Goal: Transaction & Acquisition: Purchase product/service

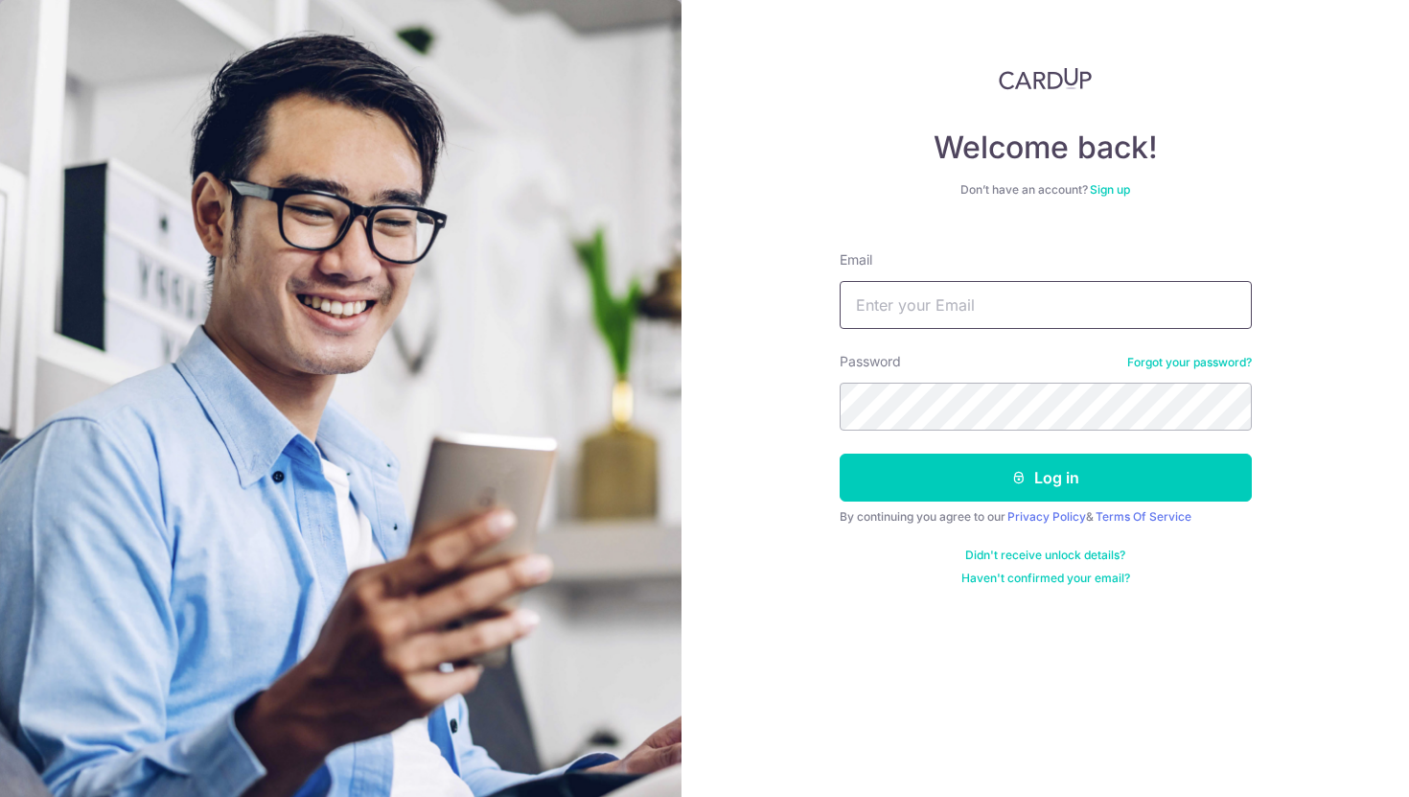
click at [1030, 289] on input "Email" at bounding box center [1046, 305] width 412 height 48
type input "[EMAIL_ADDRESS][DOMAIN_NAME]"
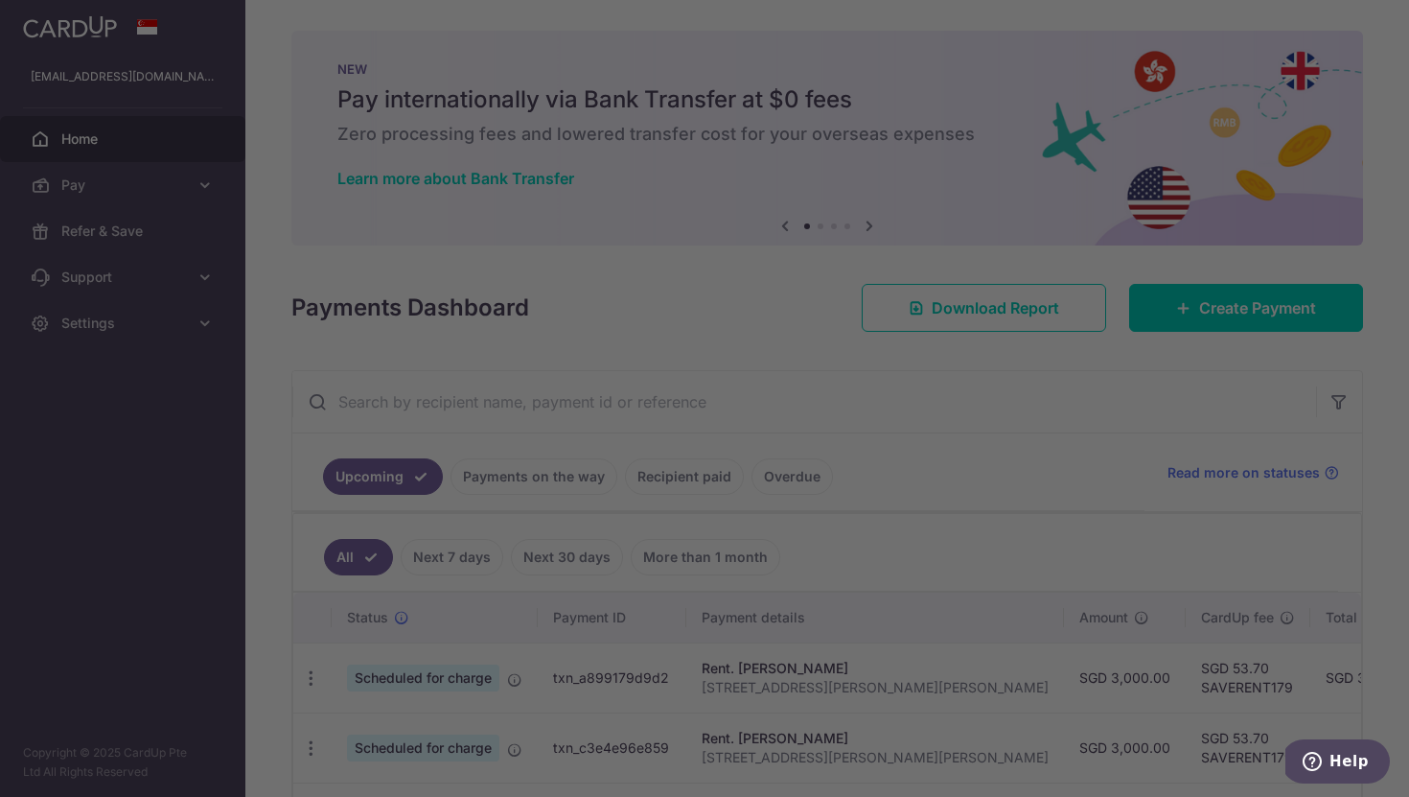
click at [1020, 427] on div at bounding box center [711, 402] width 1423 height 804
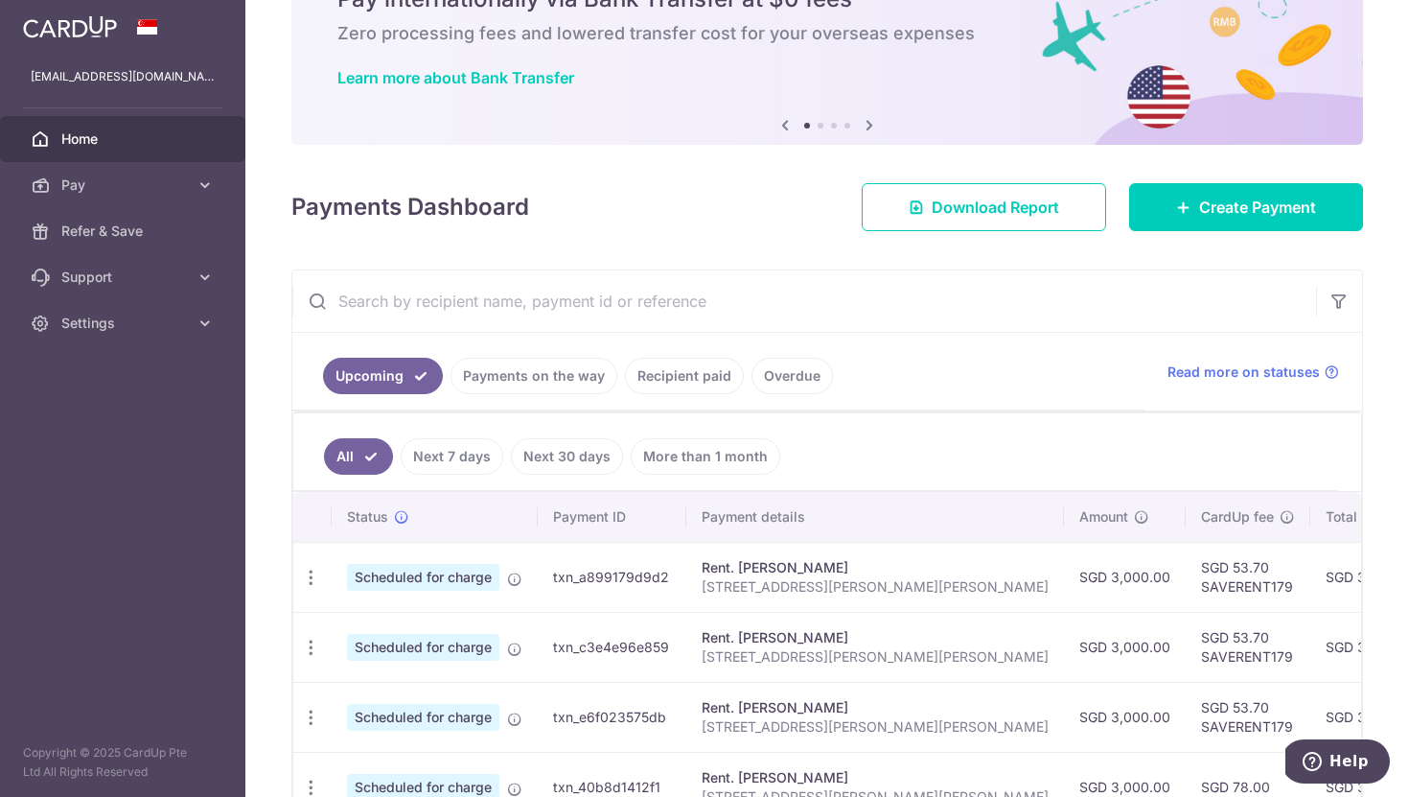
scroll to position [88, 0]
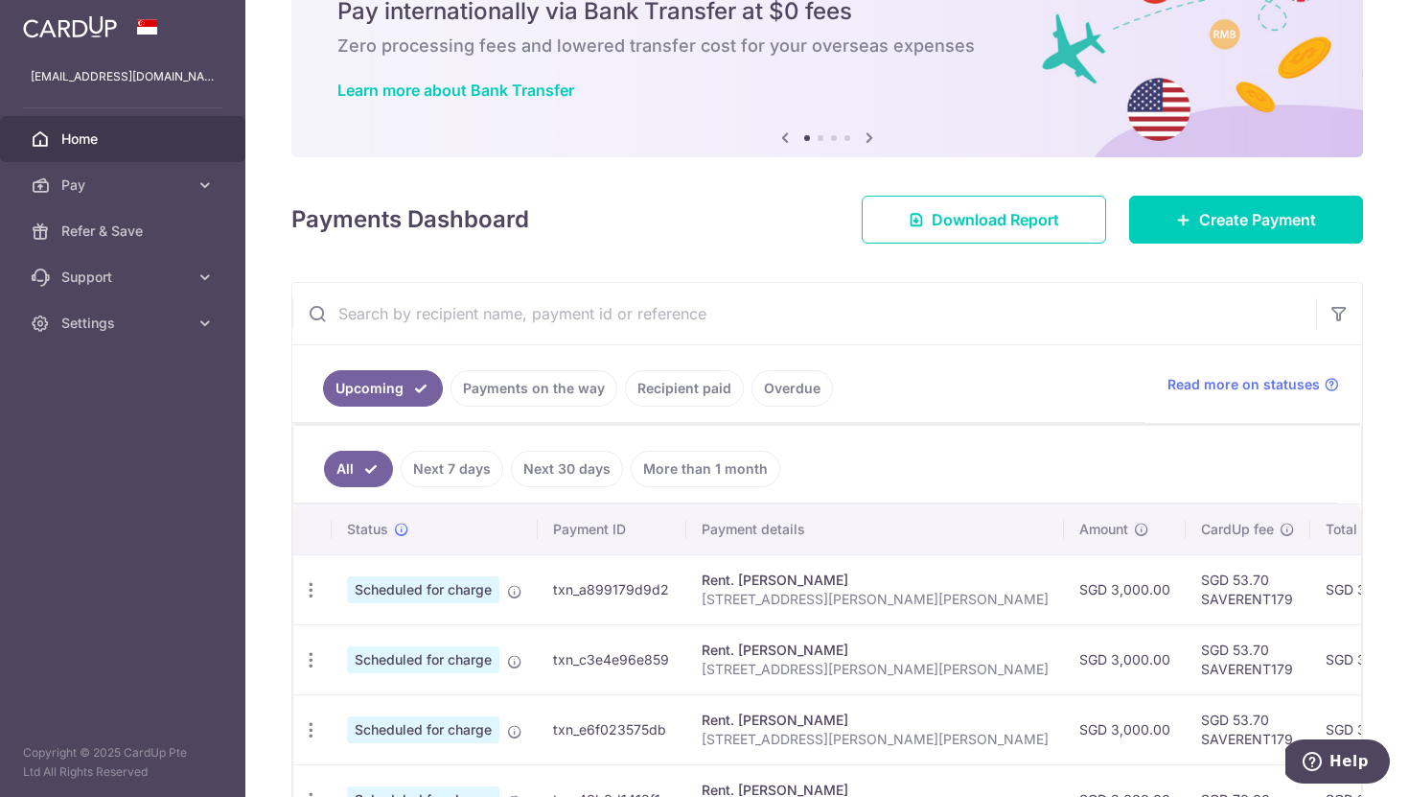
click at [680, 387] on link "Recipient paid" at bounding box center [684, 388] width 119 height 36
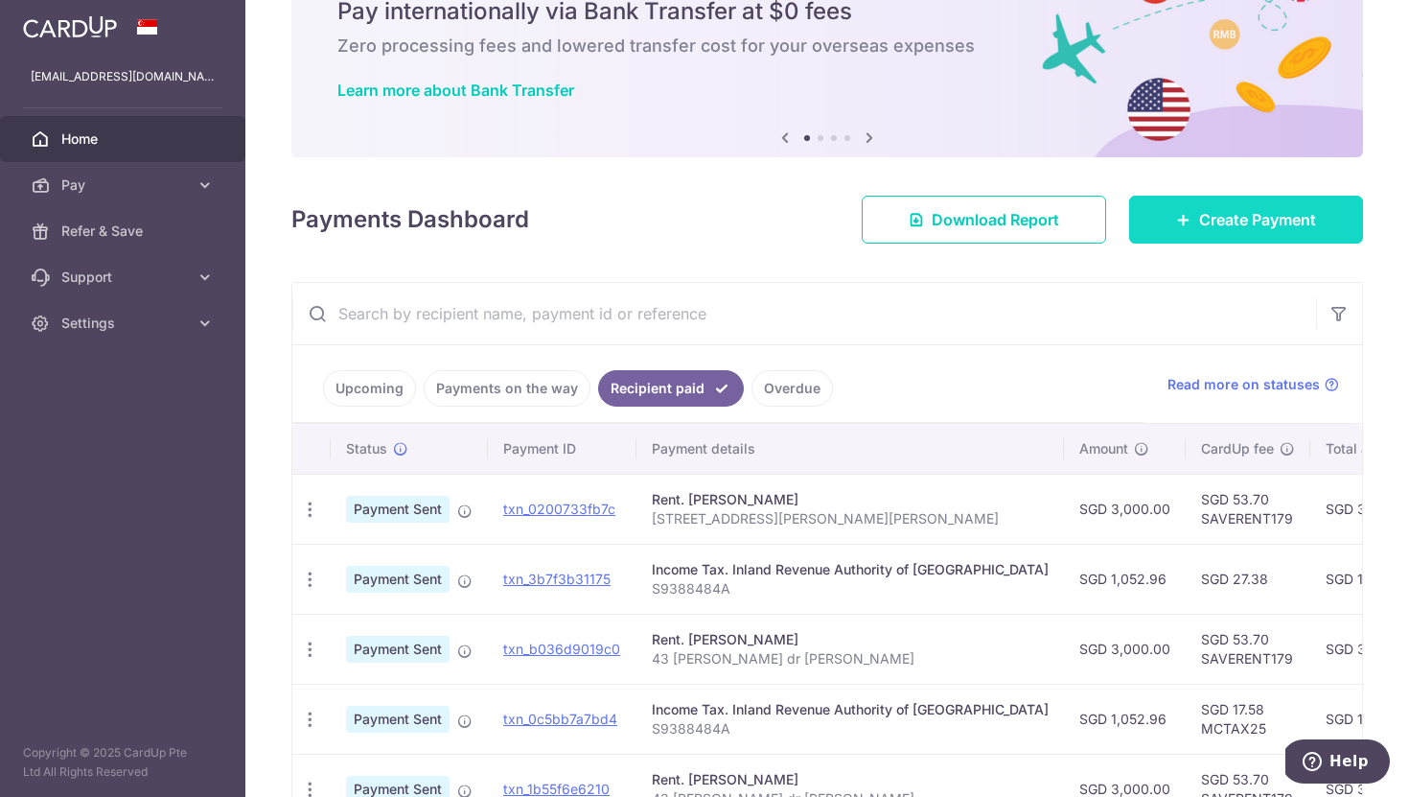
click at [1179, 222] on icon at bounding box center [1183, 219] width 15 height 15
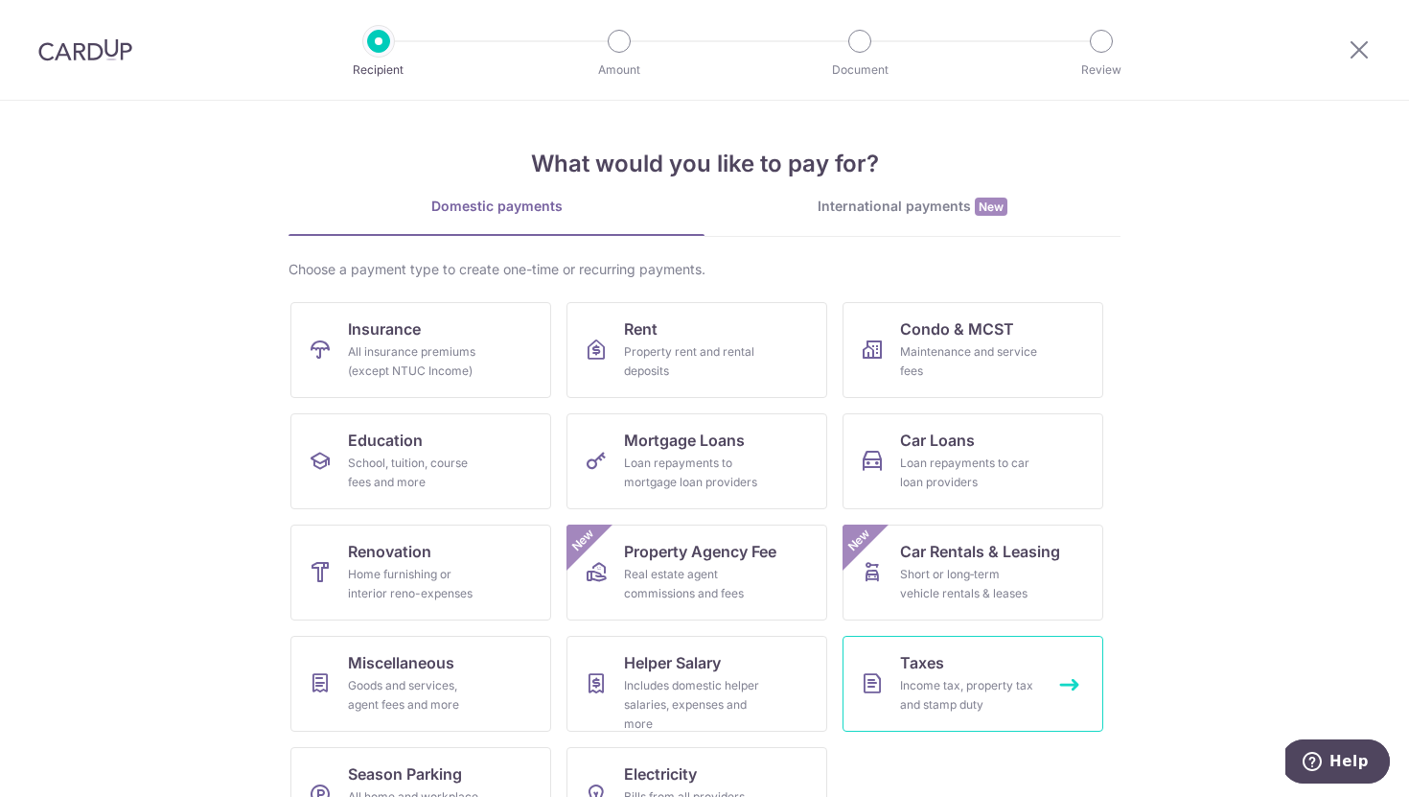
click at [959, 669] on link "Taxes Income tax, property tax and stamp duty" at bounding box center [973, 683] width 261 height 96
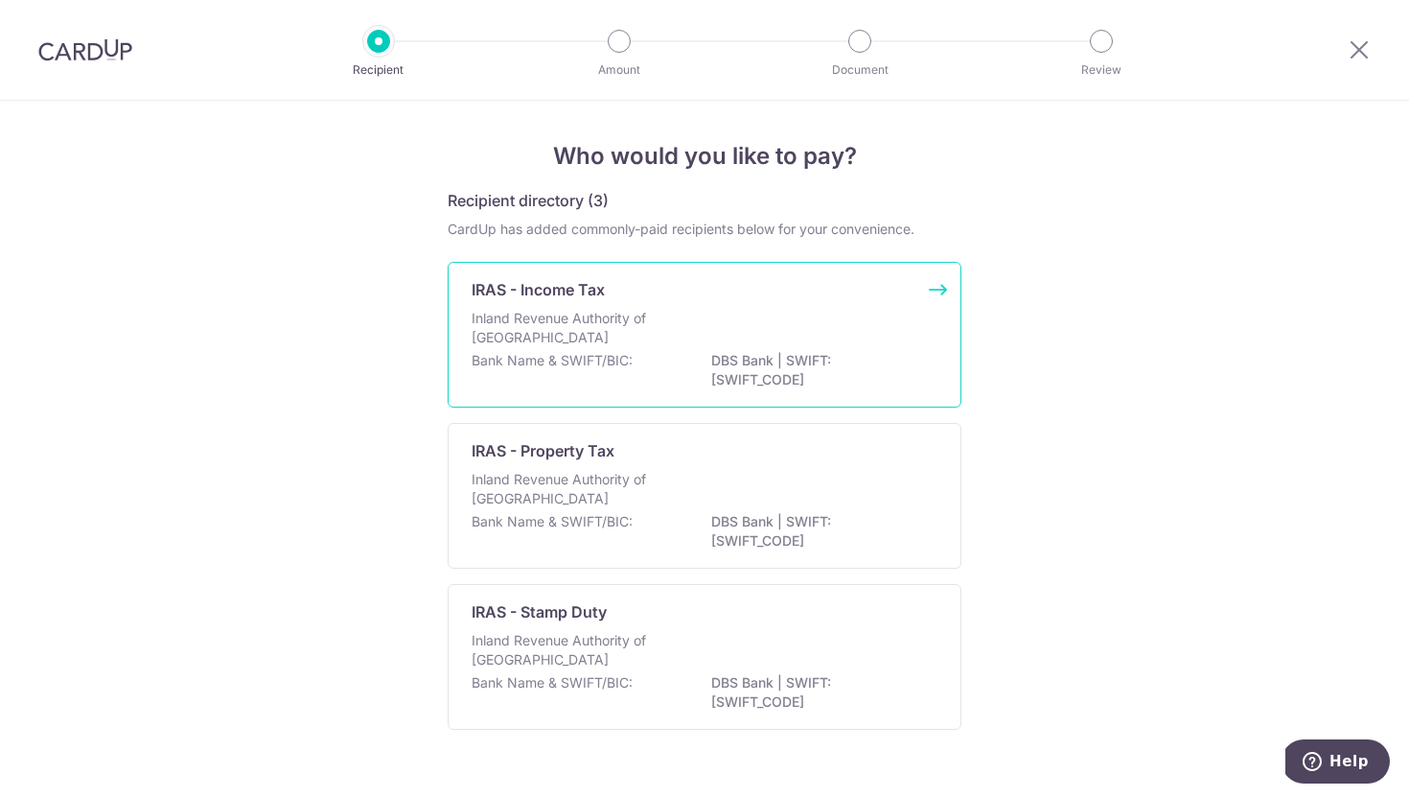
click at [625, 317] on p "Inland Revenue Authority of Singapore" at bounding box center [573, 328] width 203 height 38
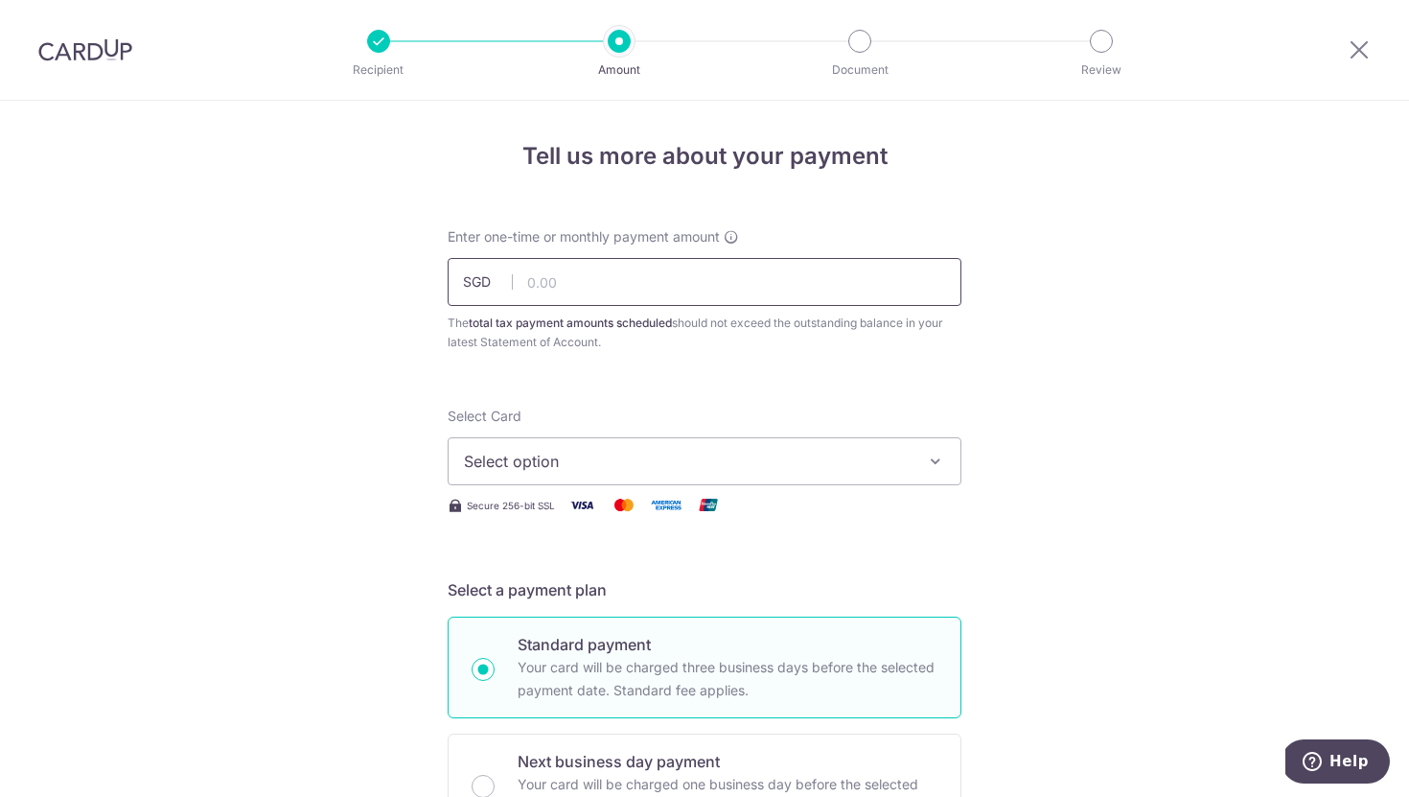
click at [611, 287] on input "text" at bounding box center [705, 282] width 514 height 48
type input "1,052.96"
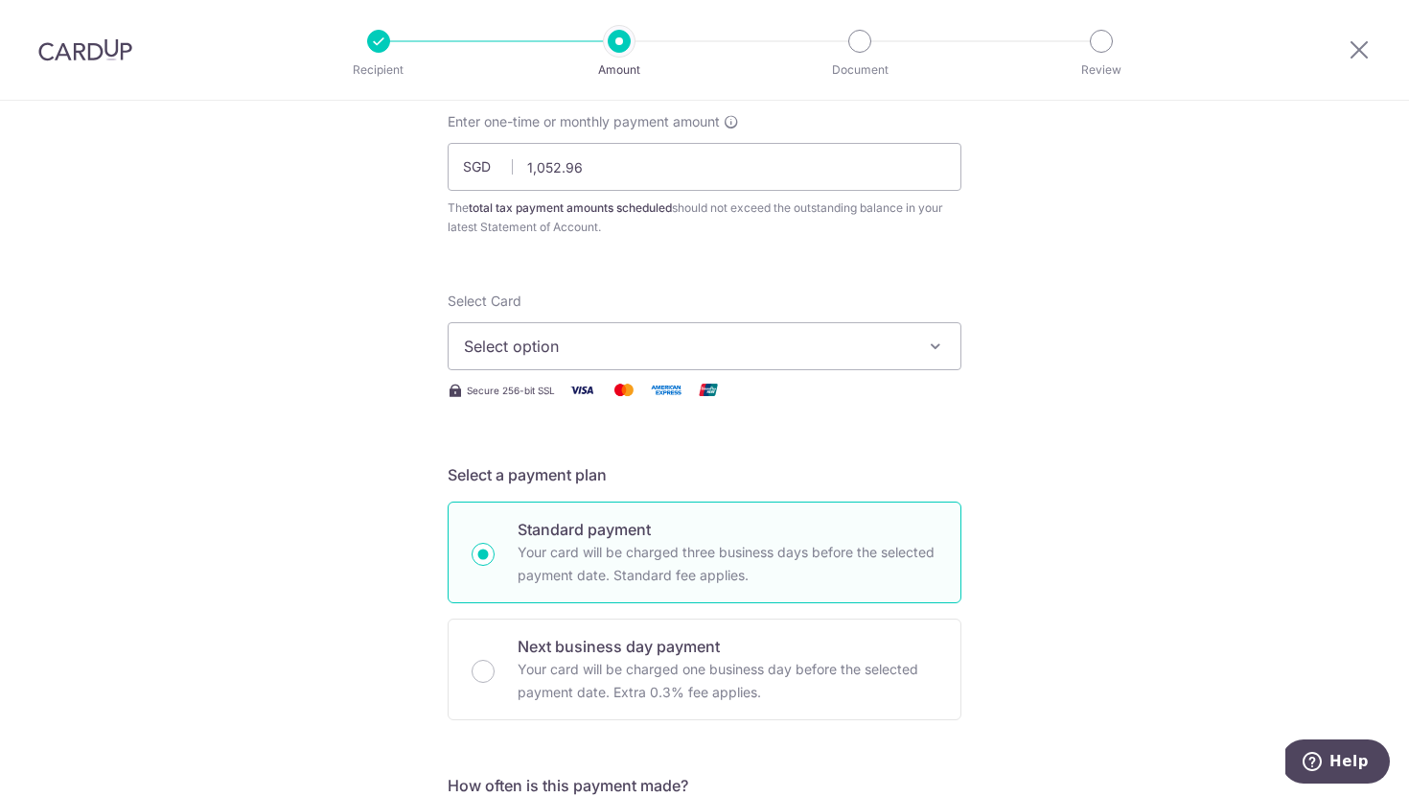
scroll to position [127, 0]
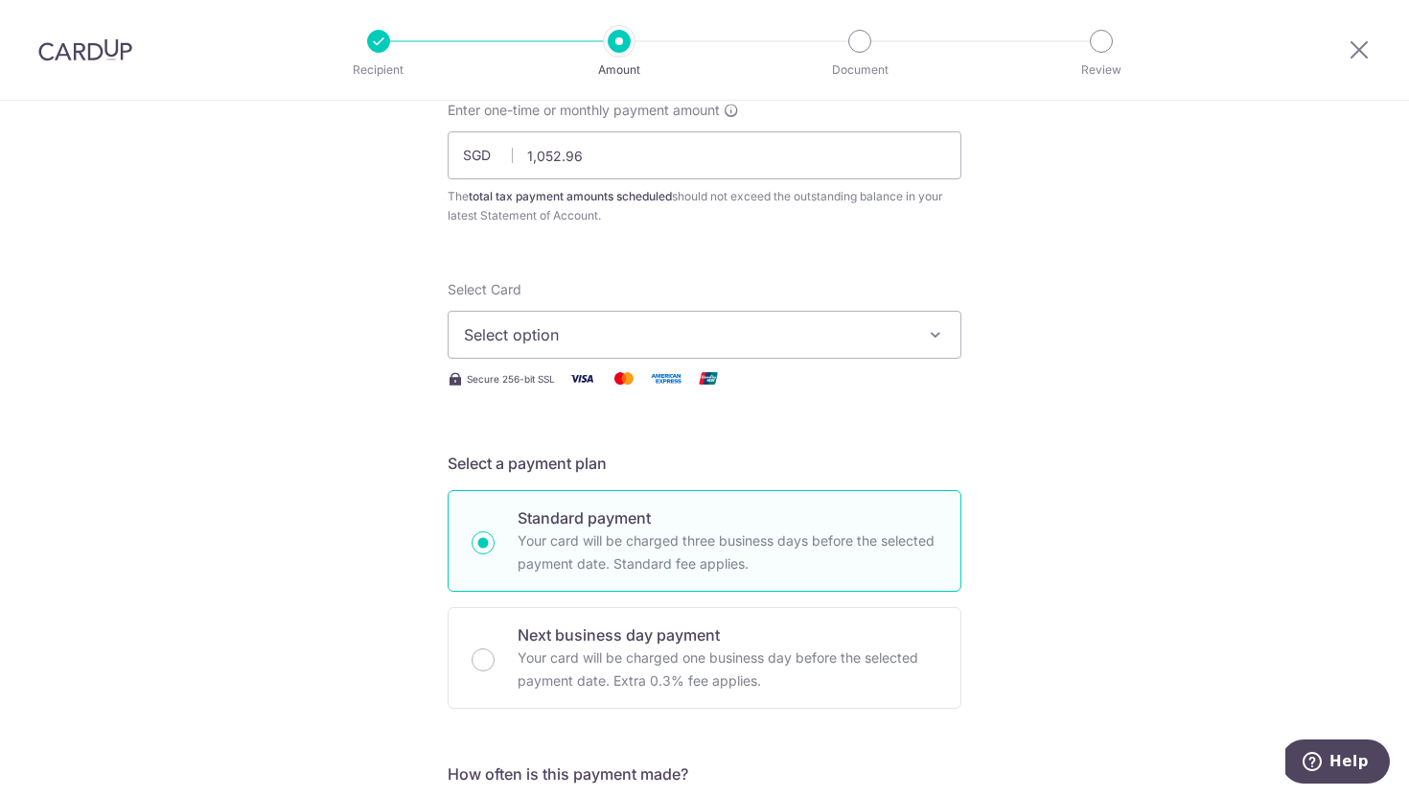
click at [552, 345] on span "Select option" at bounding box center [687, 334] width 447 height 23
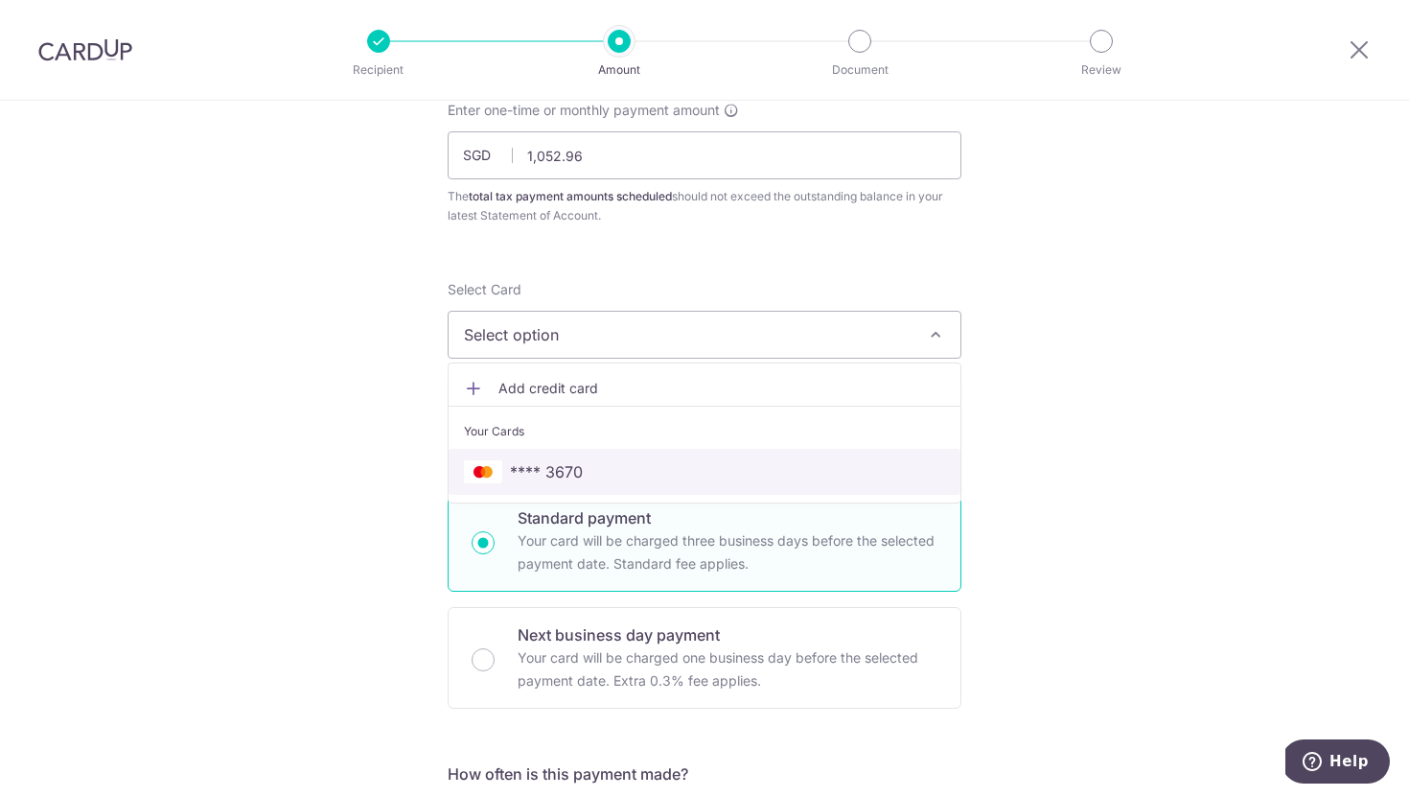
click at [557, 472] on span "**** 3670" at bounding box center [546, 471] width 73 height 23
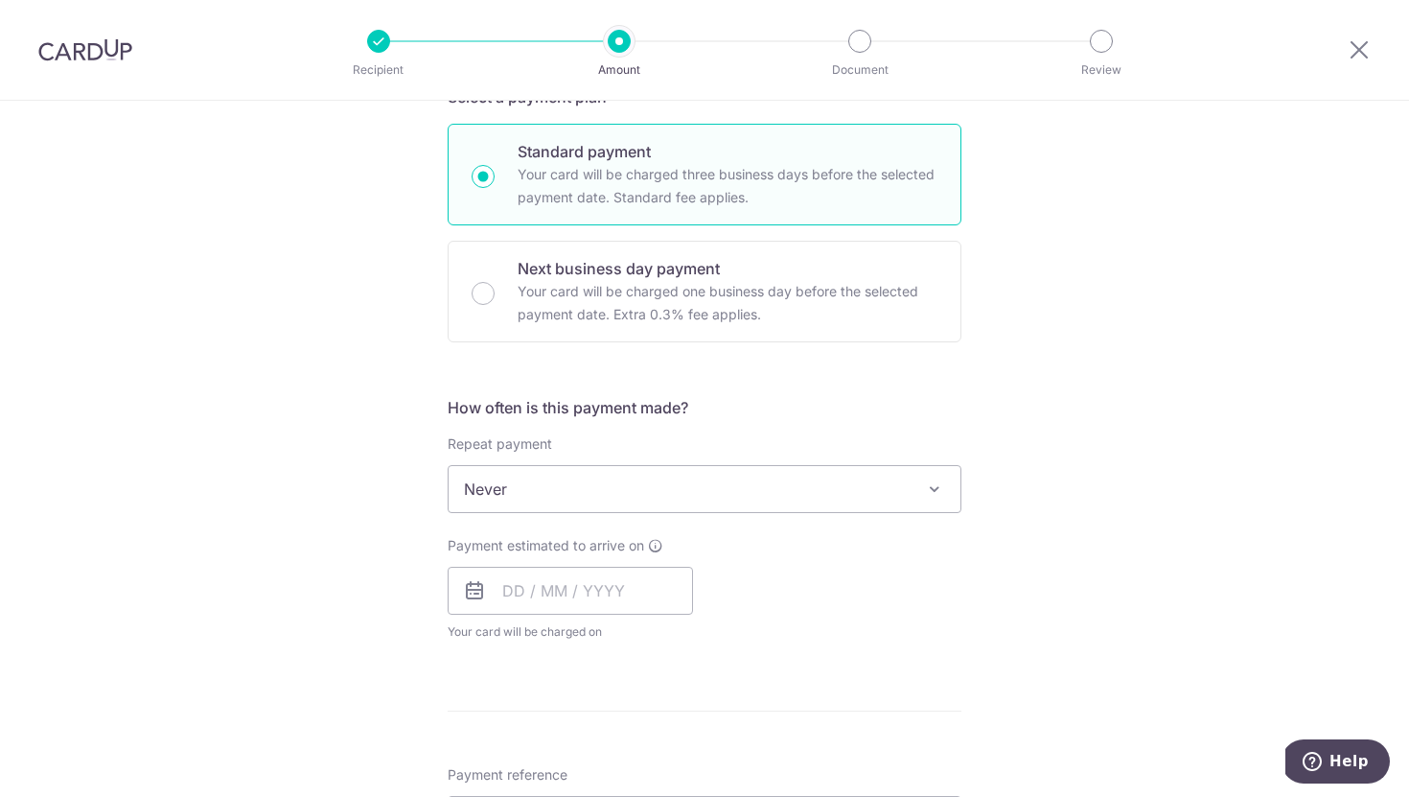
scroll to position [543, 0]
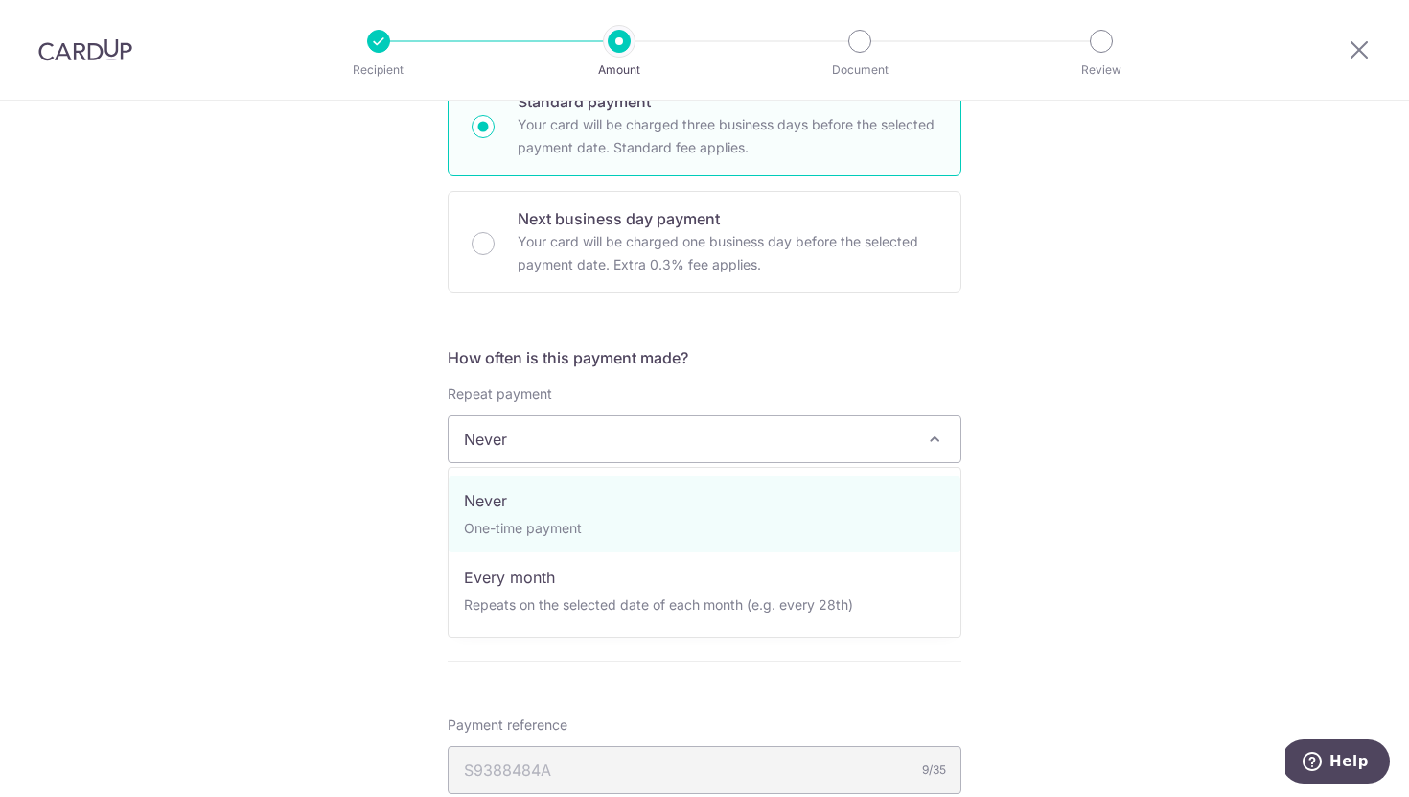
click at [540, 445] on span "Never" at bounding box center [705, 439] width 512 height 46
click at [380, 452] on div "Tell us more about your payment Enter one-time or monthly payment amount SGD 1,…" at bounding box center [704, 448] width 1409 height 1780
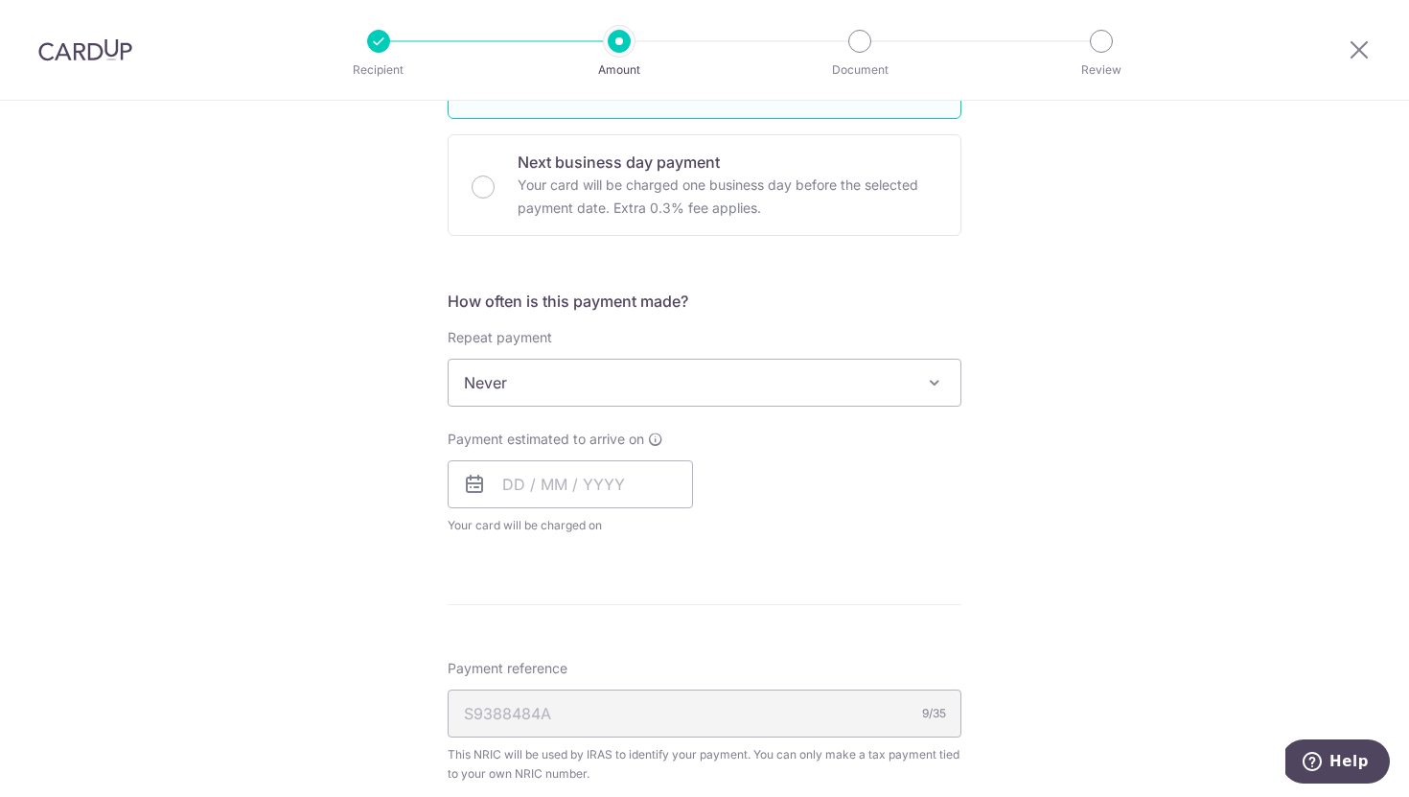
scroll to position [610, 0]
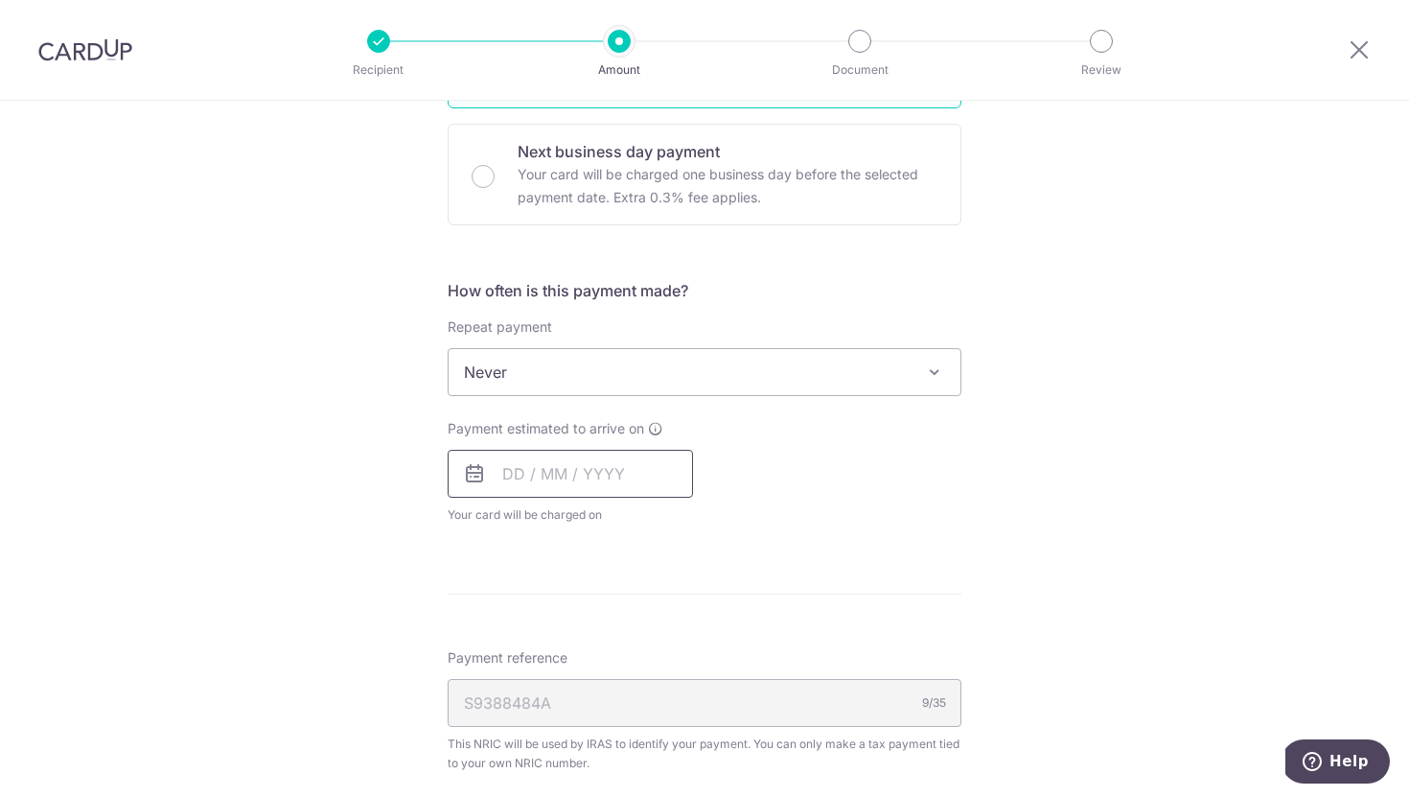
click at [500, 476] on input "text" at bounding box center [570, 474] width 245 height 48
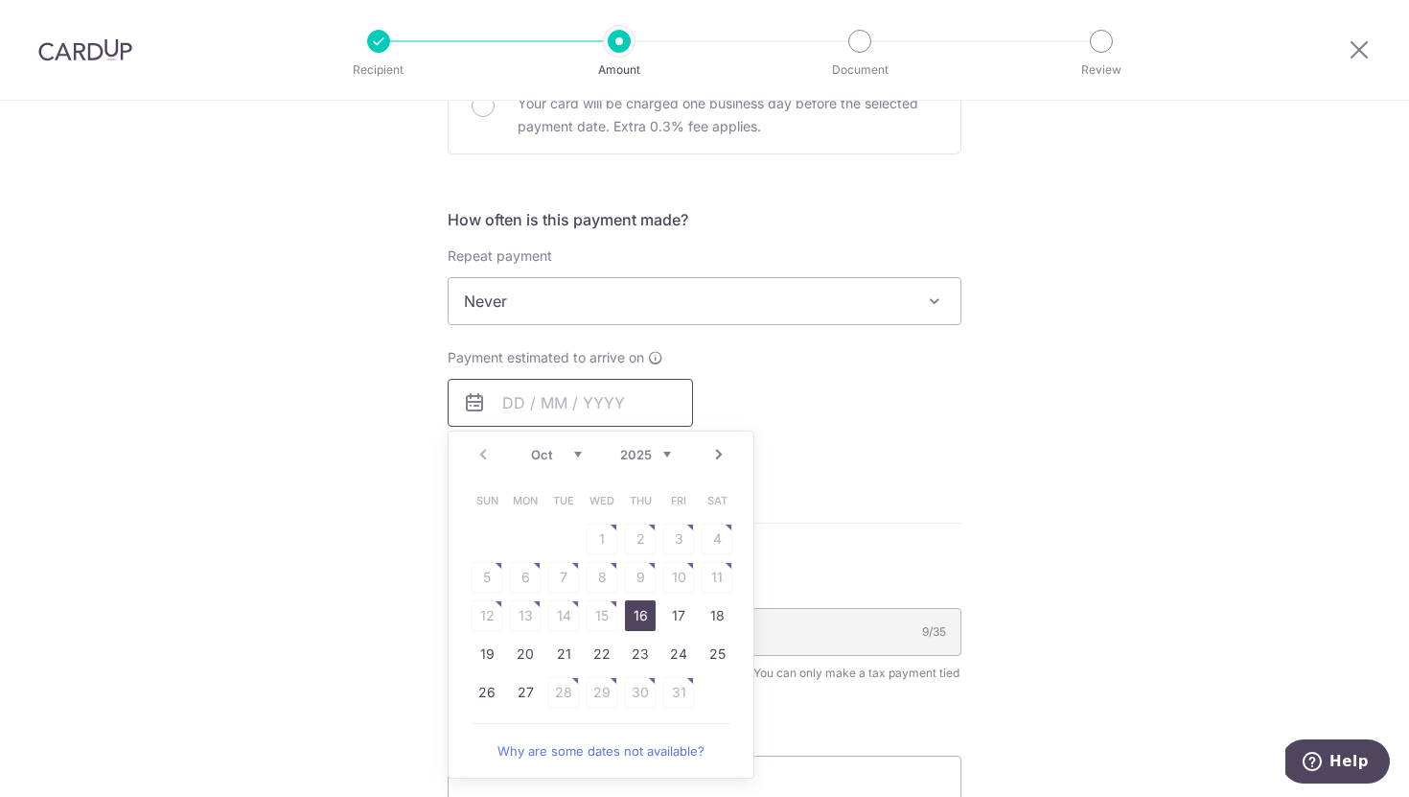
scroll to position [682, 0]
click at [674, 656] on link "24" at bounding box center [678, 652] width 31 height 31
type input "24/10/2025"
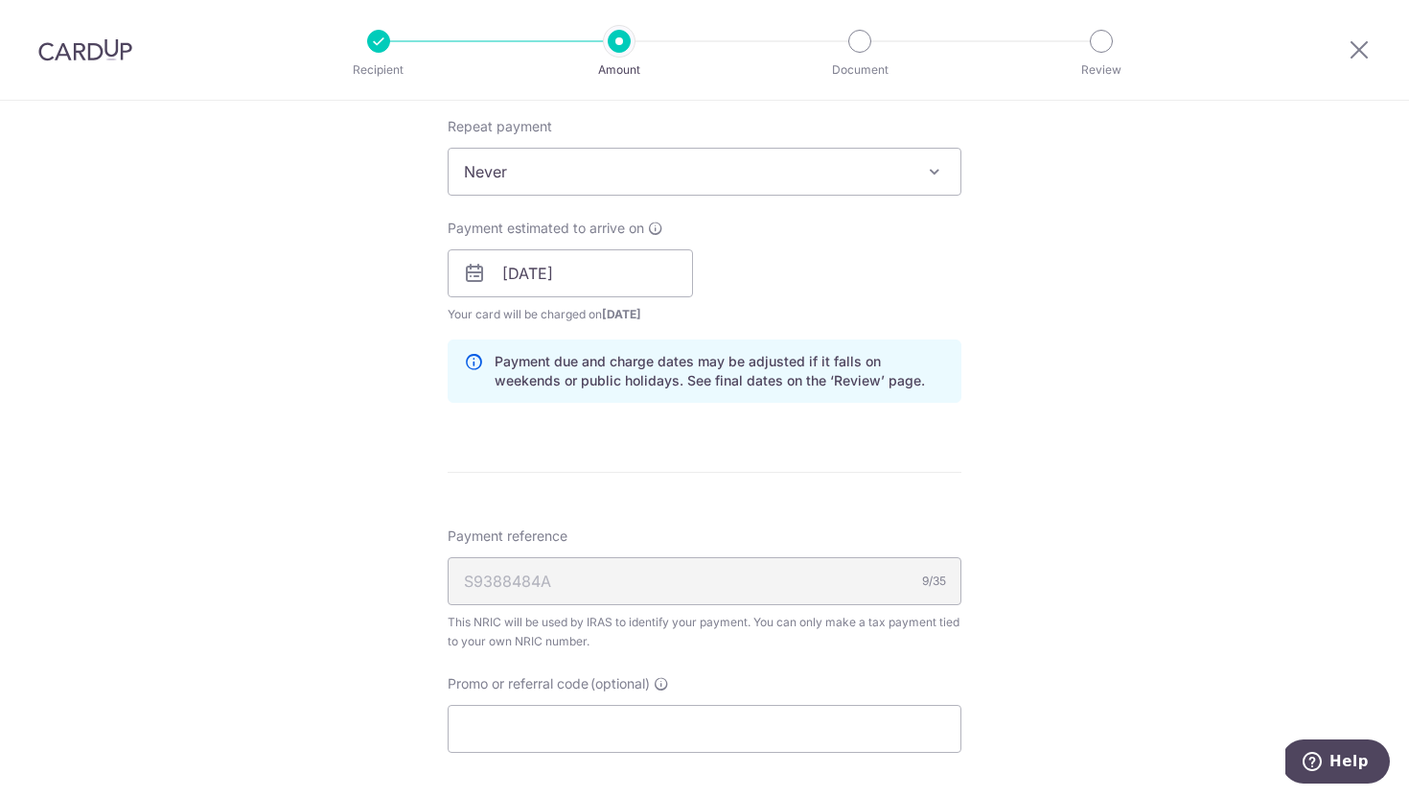
click at [703, 462] on form "Enter one-time or monthly payment amount SGD 1,052.96 1052.96 The total tax pay…" at bounding box center [705, 238] width 514 height 1642
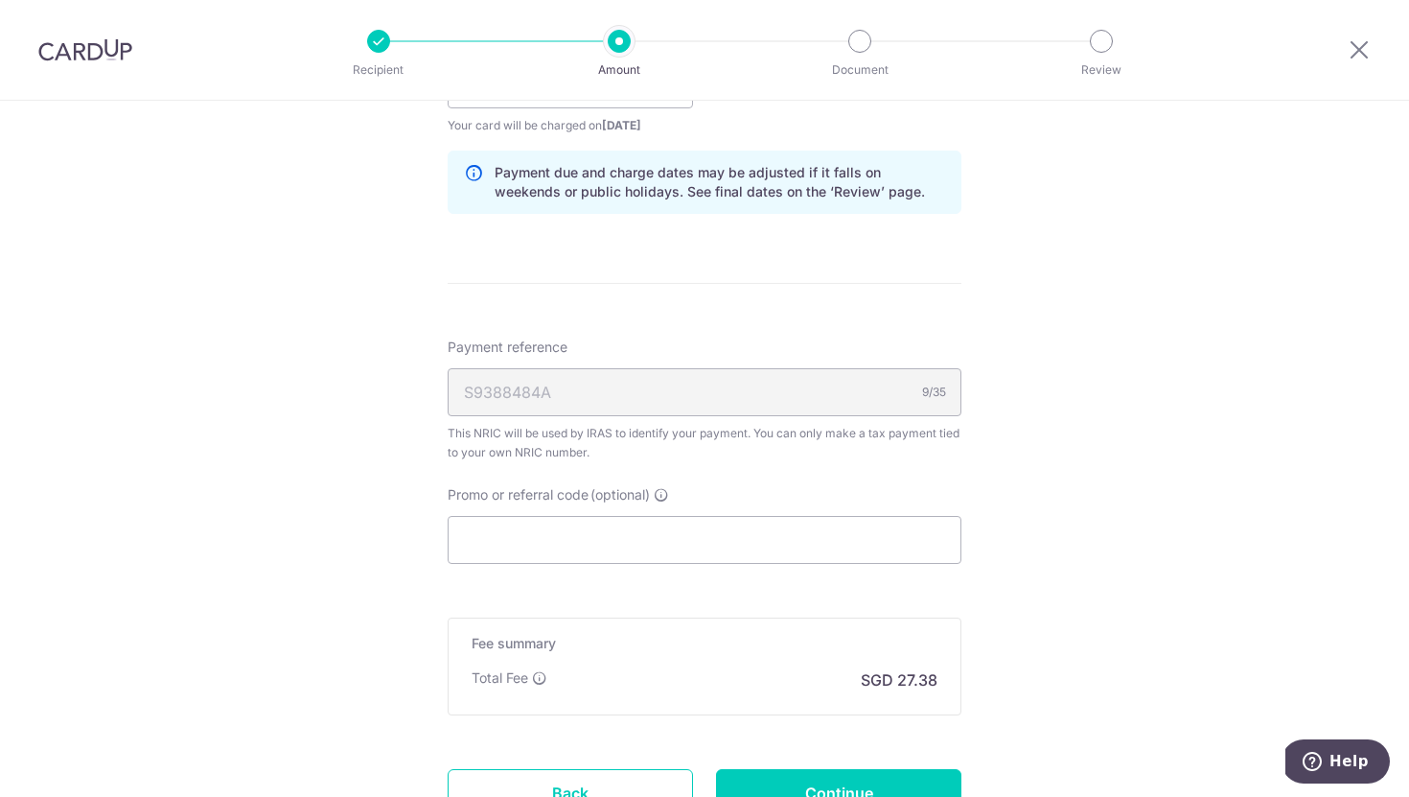
scroll to position [1000, 0]
click at [658, 551] on input "Promo or referral code (optional)" at bounding box center [705, 539] width 514 height 48
paste input "OFF225"
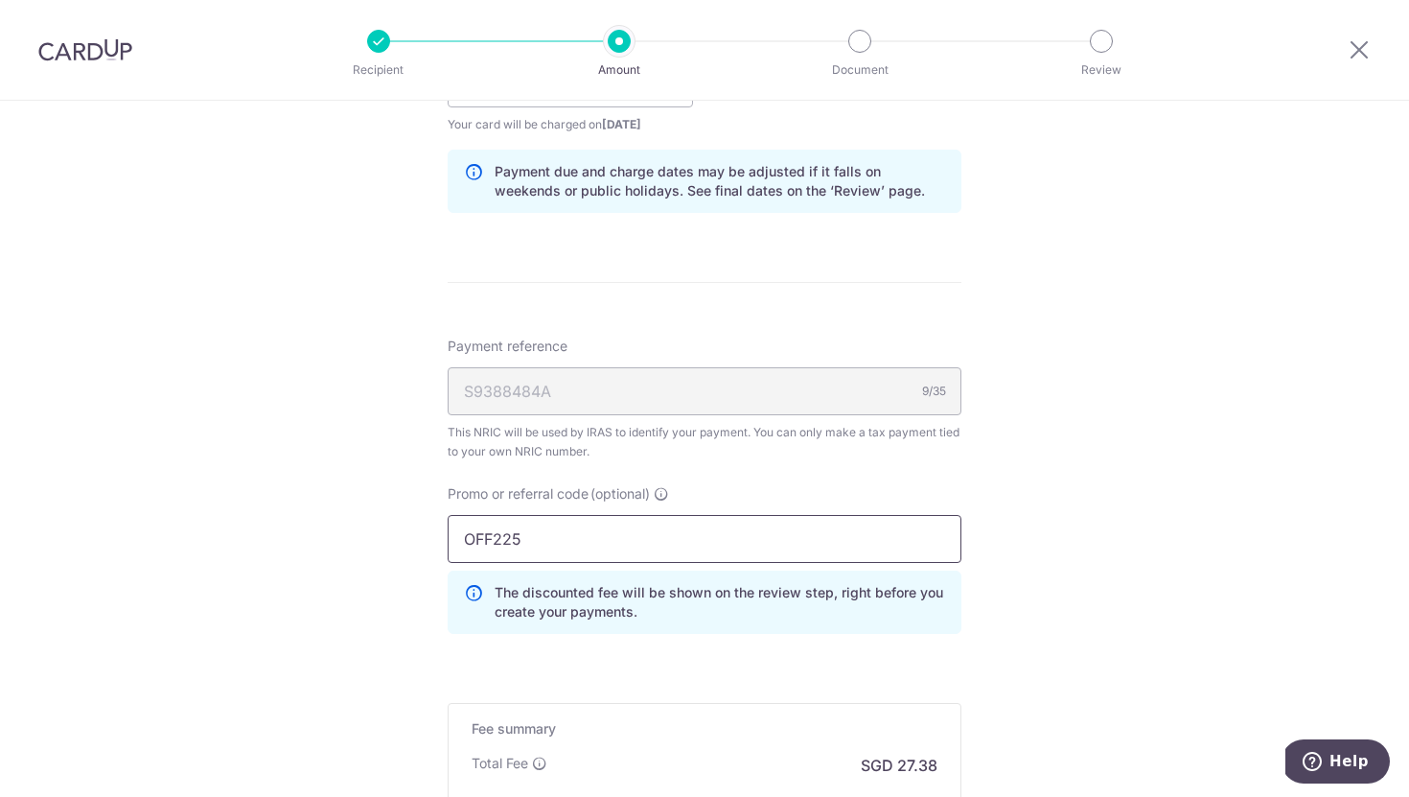
type input "OFF225"
click at [1003, 525] on div "Tell us more about your payment Enter one-time or monthly payment amount SGD 1,…" at bounding box center [704, 73] width 1409 height 1945
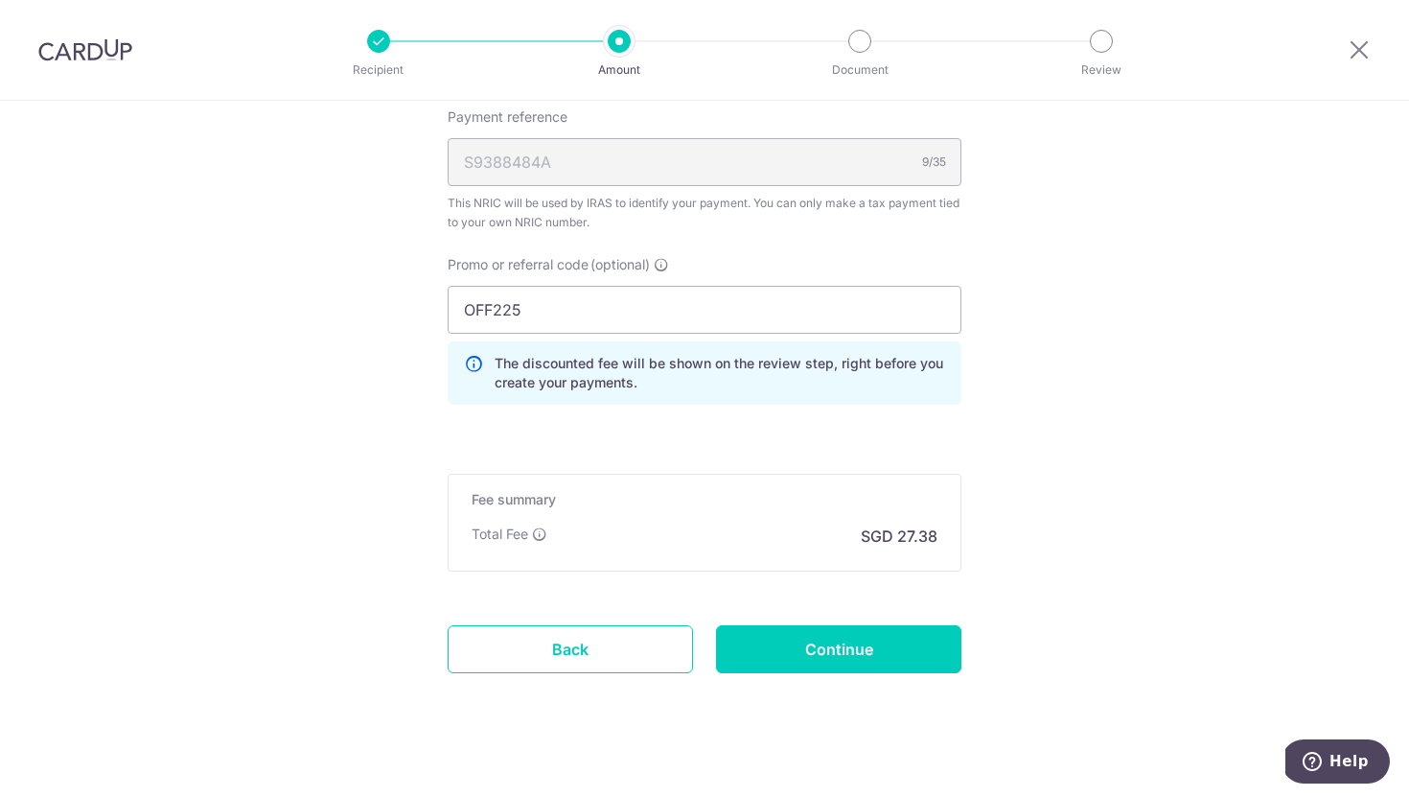
scroll to position [1240, 0]
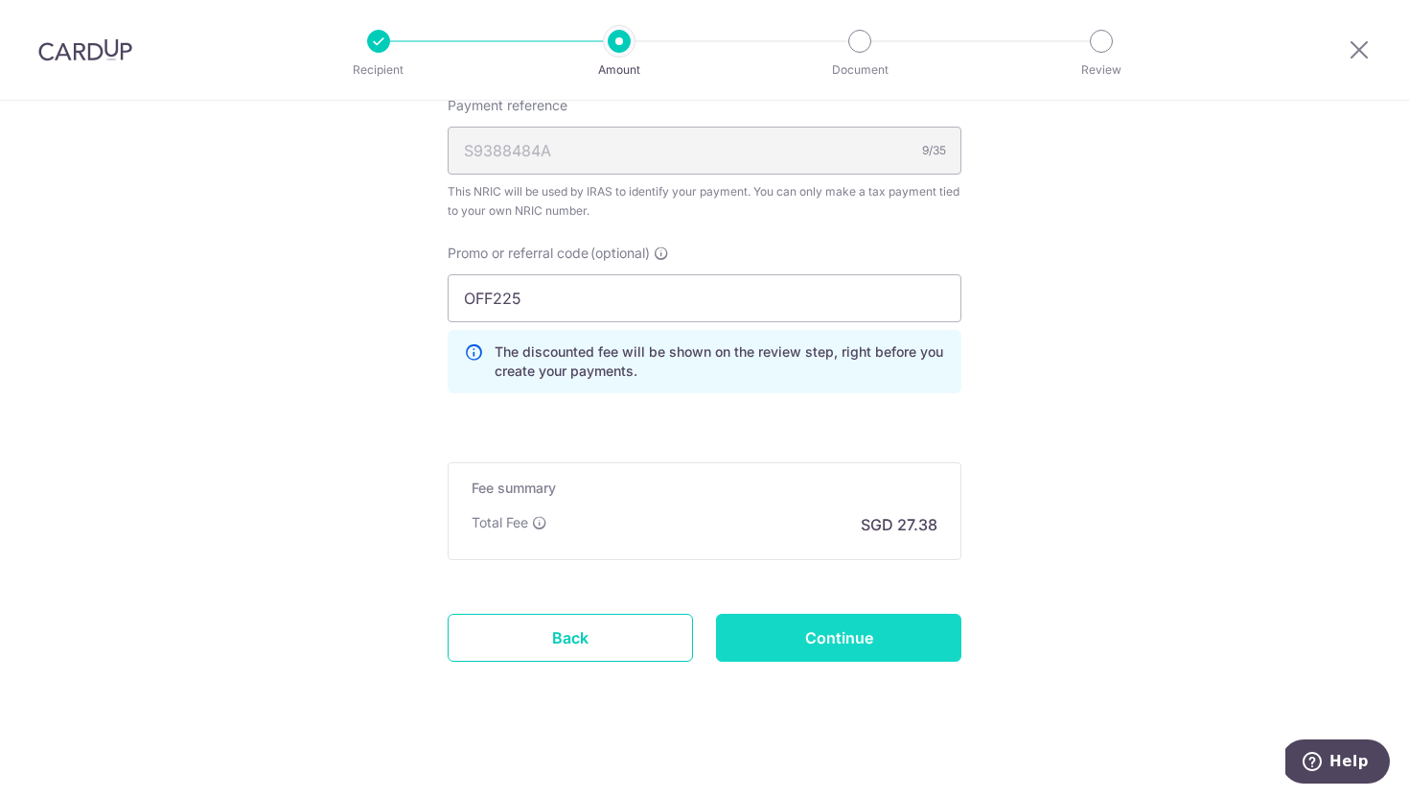
click at [837, 651] on input "Continue" at bounding box center [838, 637] width 245 height 48
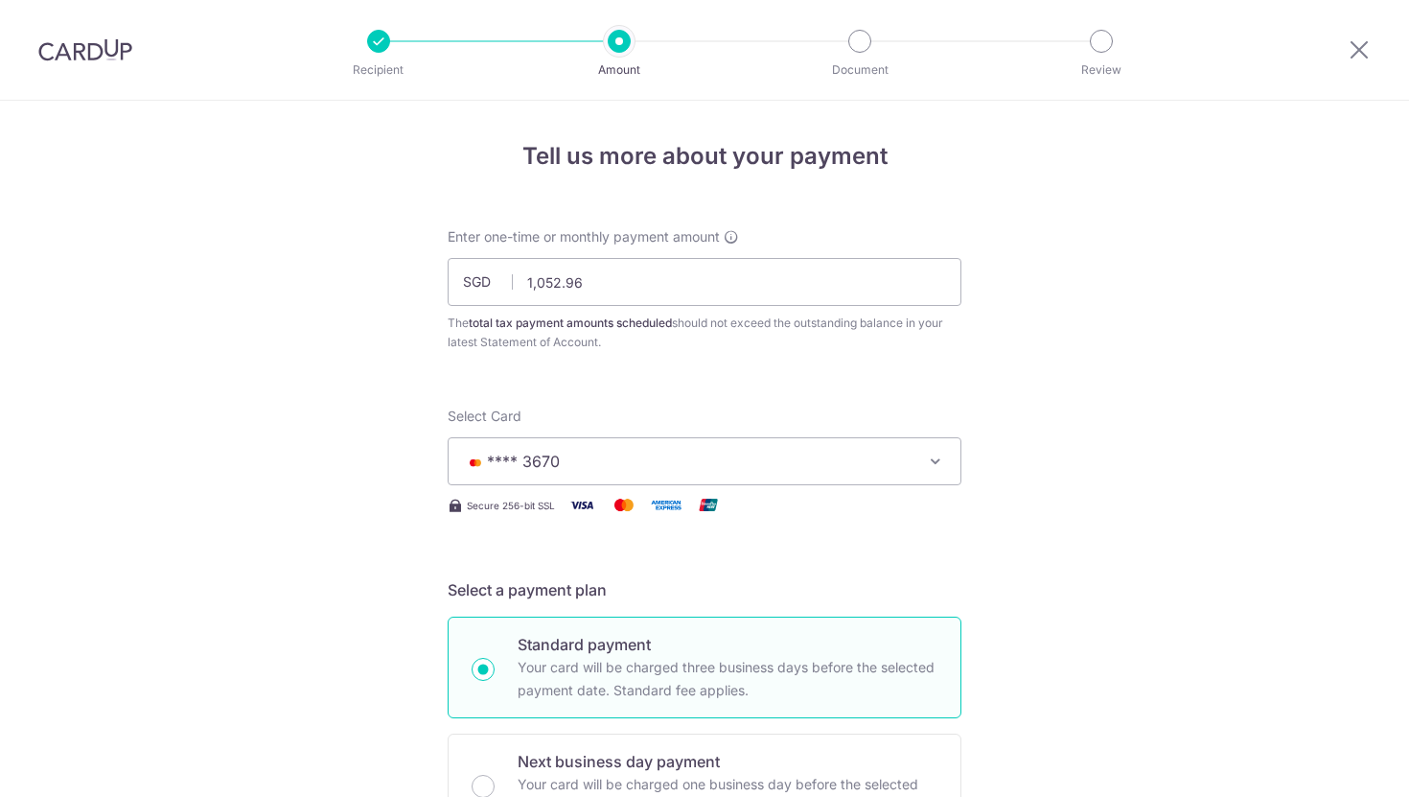
scroll to position [1276, 0]
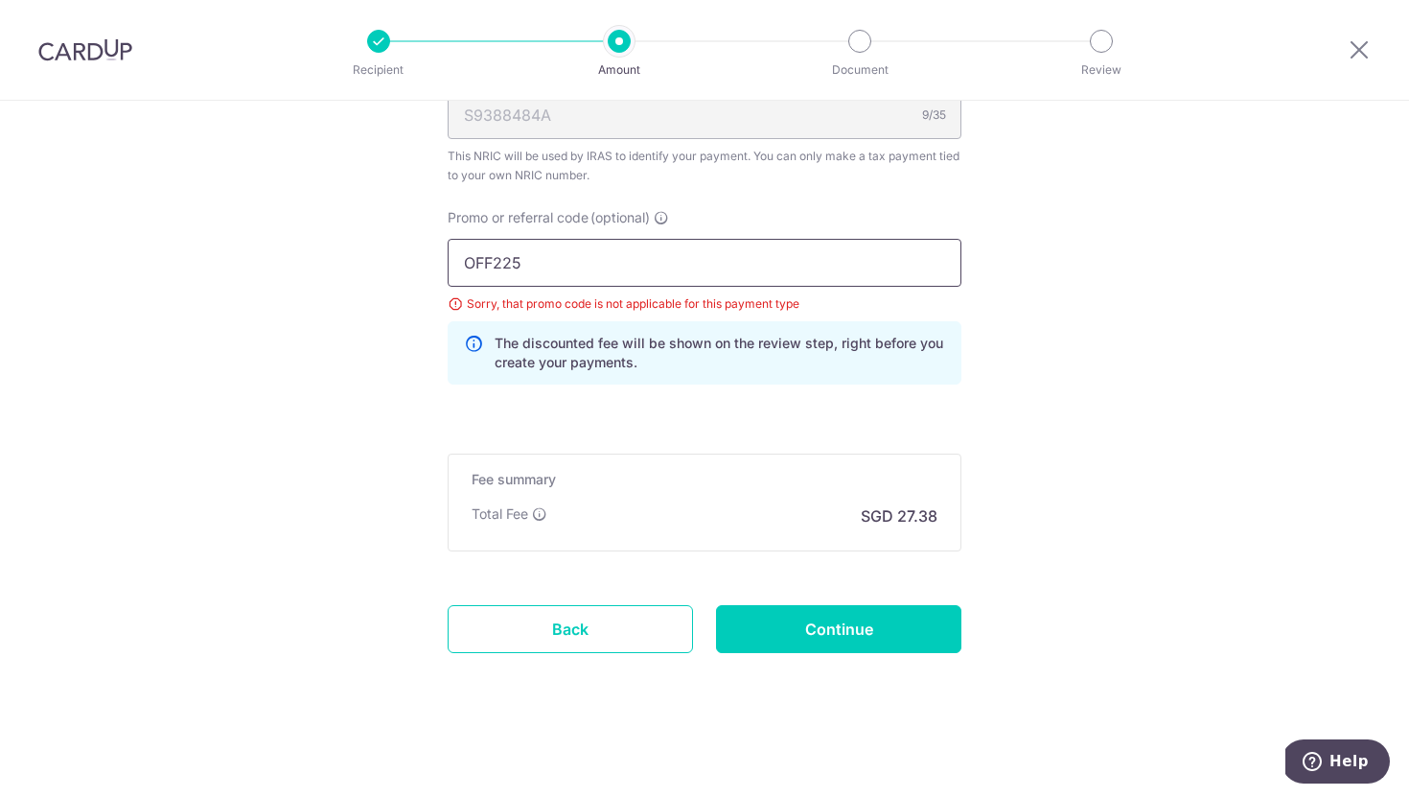
click at [699, 264] on input "OFF225" at bounding box center [705, 263] width 514 height 48
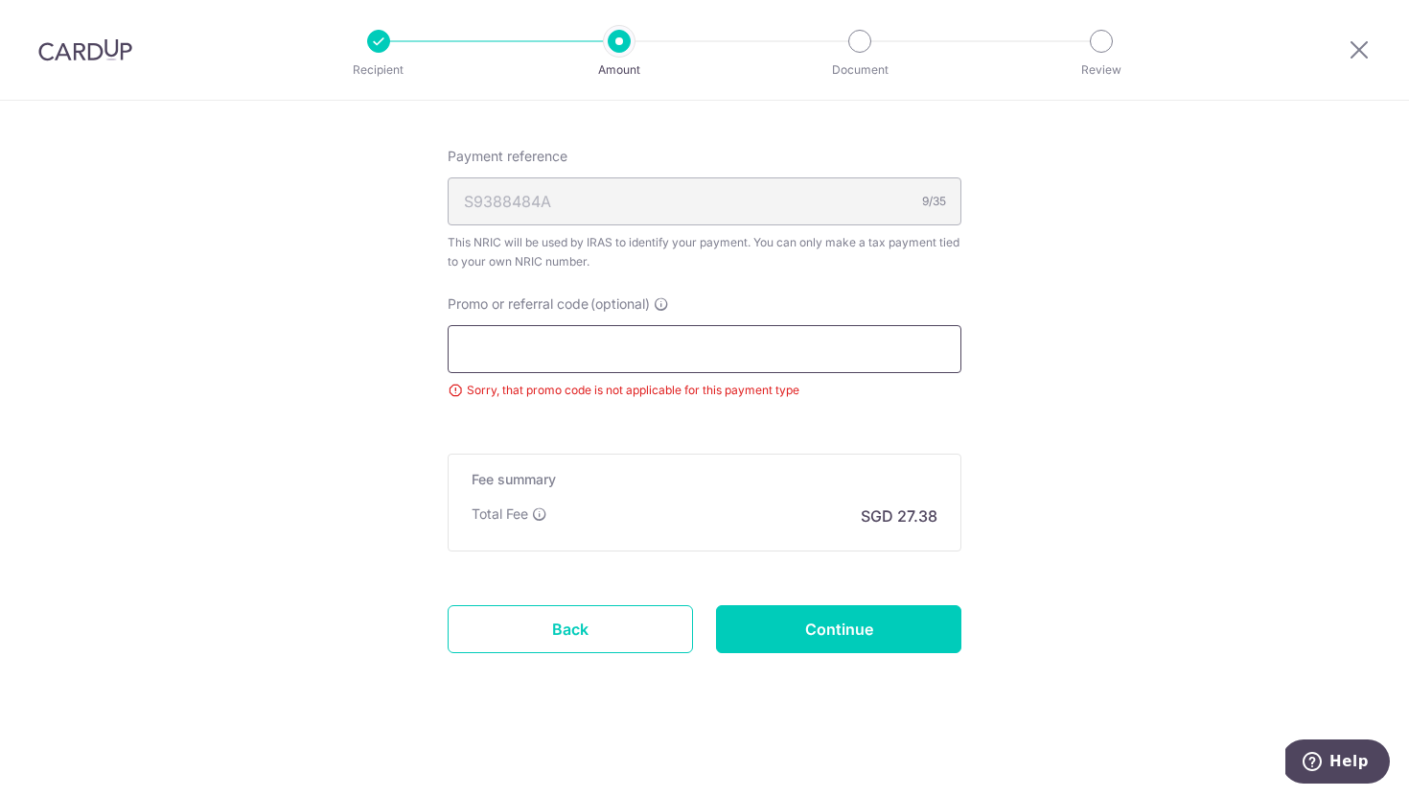
paste input "OFF225"
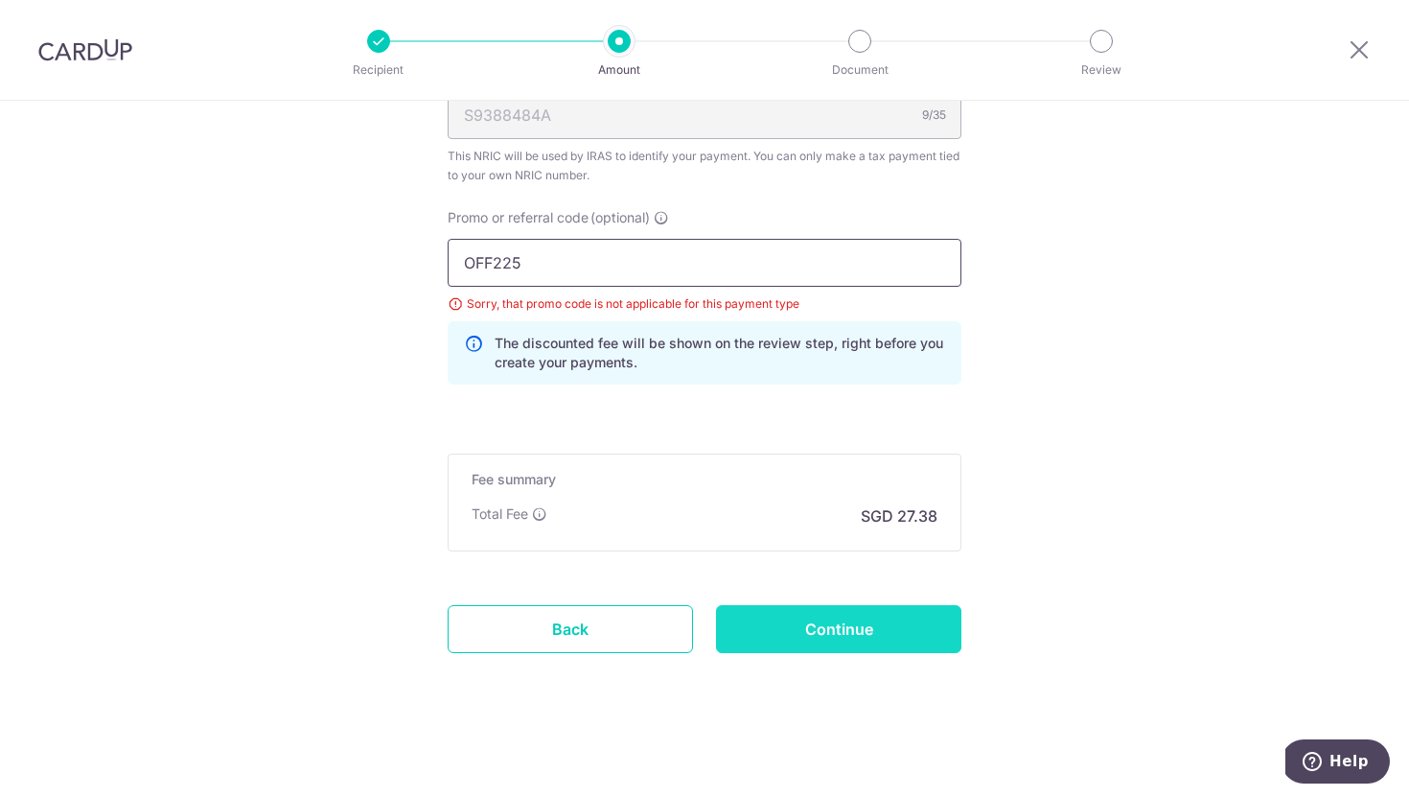
type input "OFF225"
click at [827, 641] on input "Continue" at bounding box center [838, 629] width 245 height 48
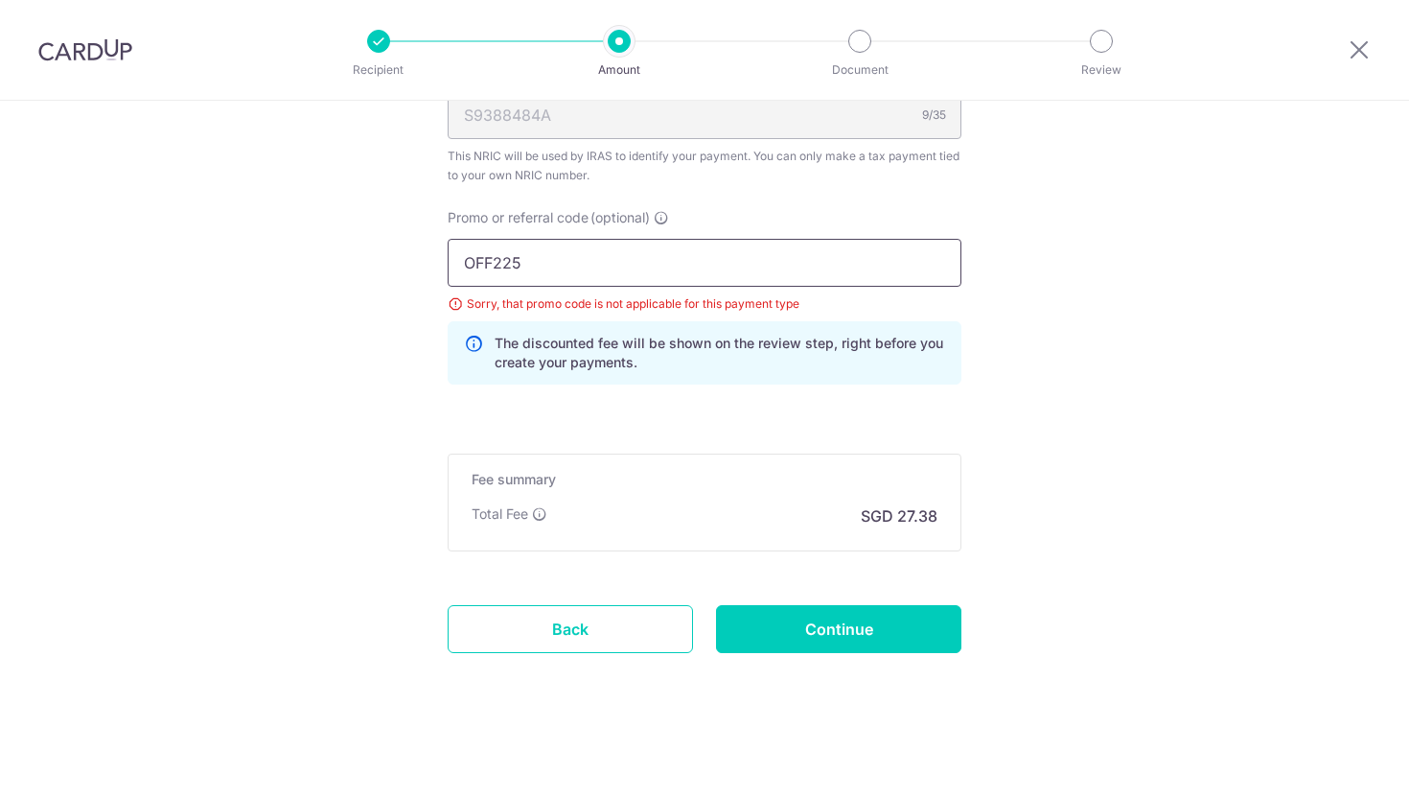
click at [712, 275] on input "OFF225" at bounding box center [705, 263] width 514 height 48
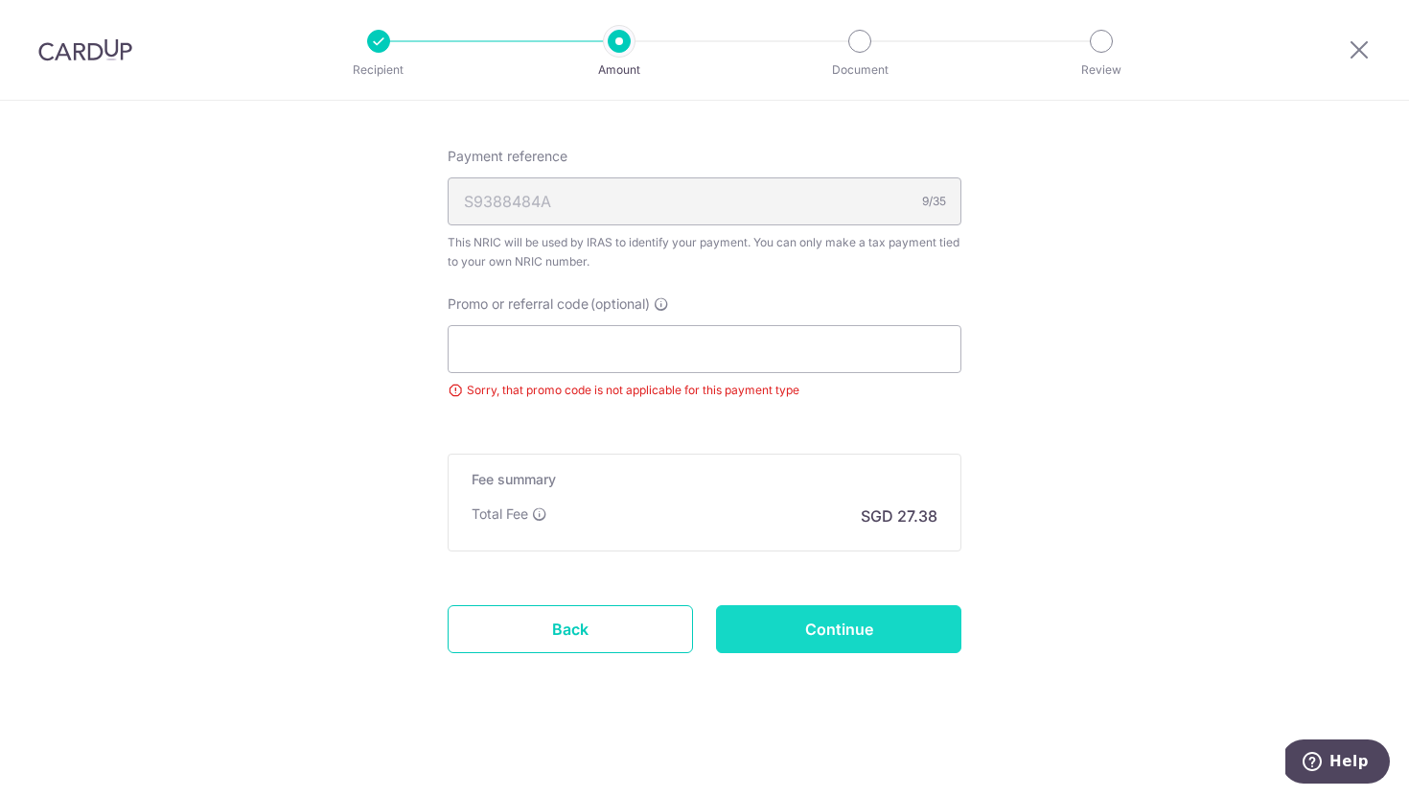
click at [836, 628] on input "Continue" at bounding box center [838, 629] width 245 height 48
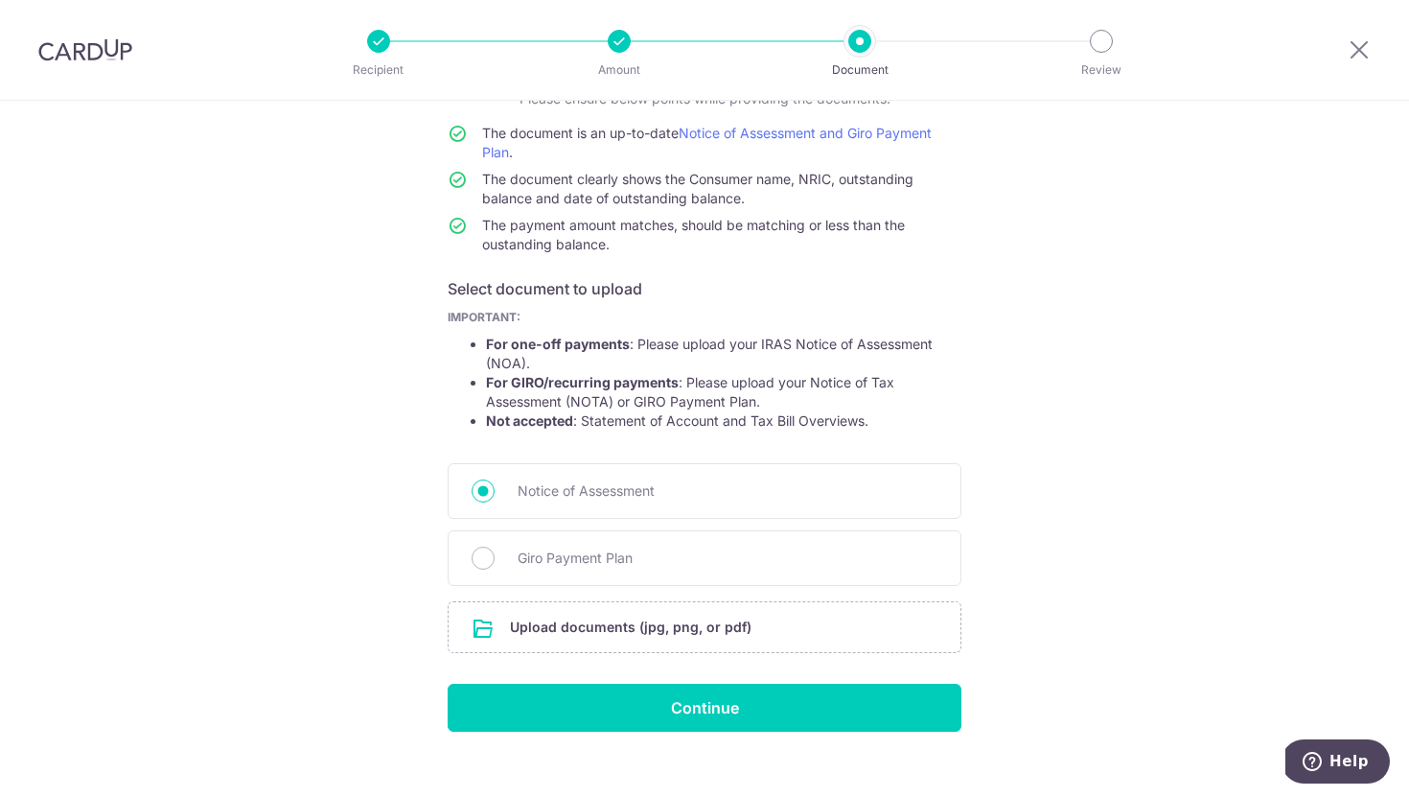
scroll to position [182, 0]
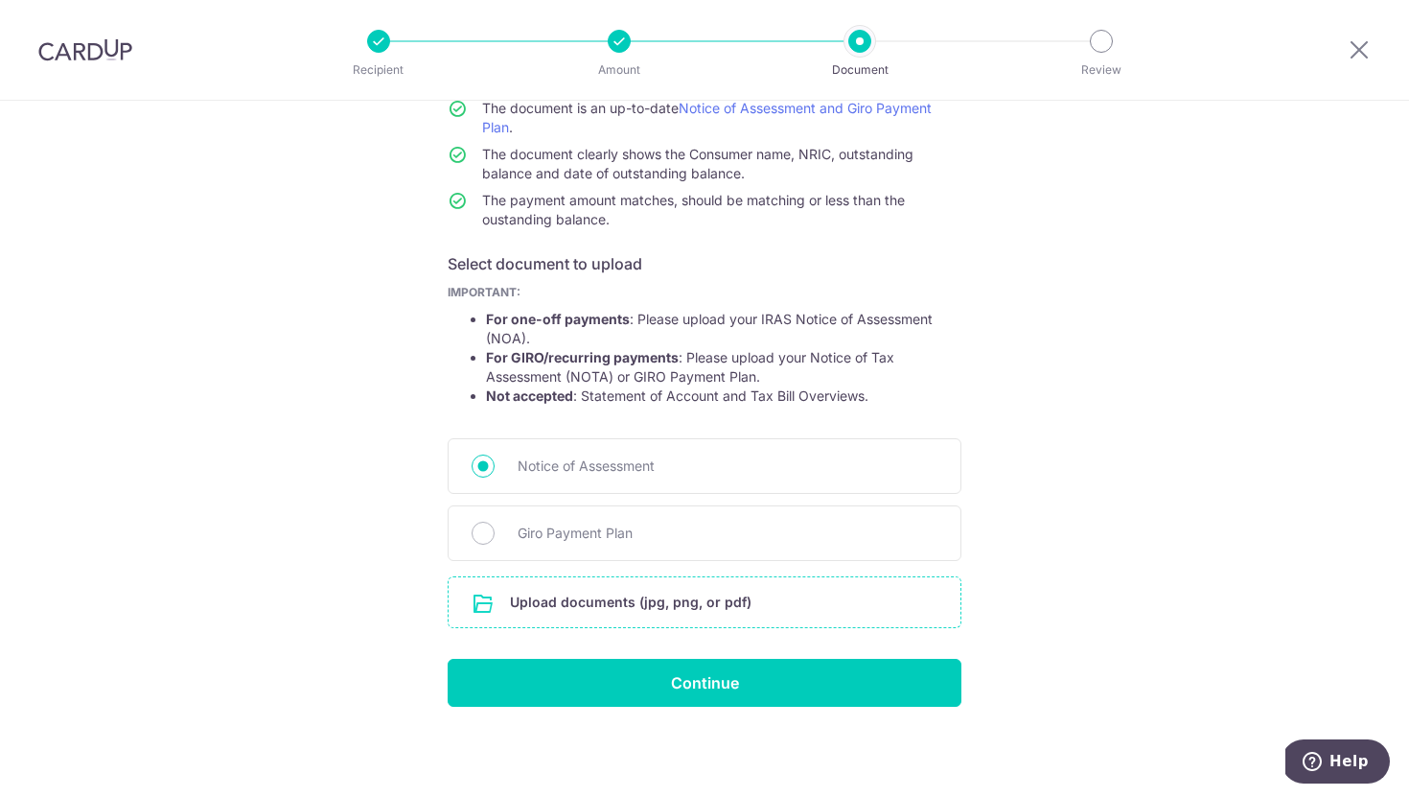
click at [757, 608] on input "file" at bounding box center [705, 602] width 512 height 50
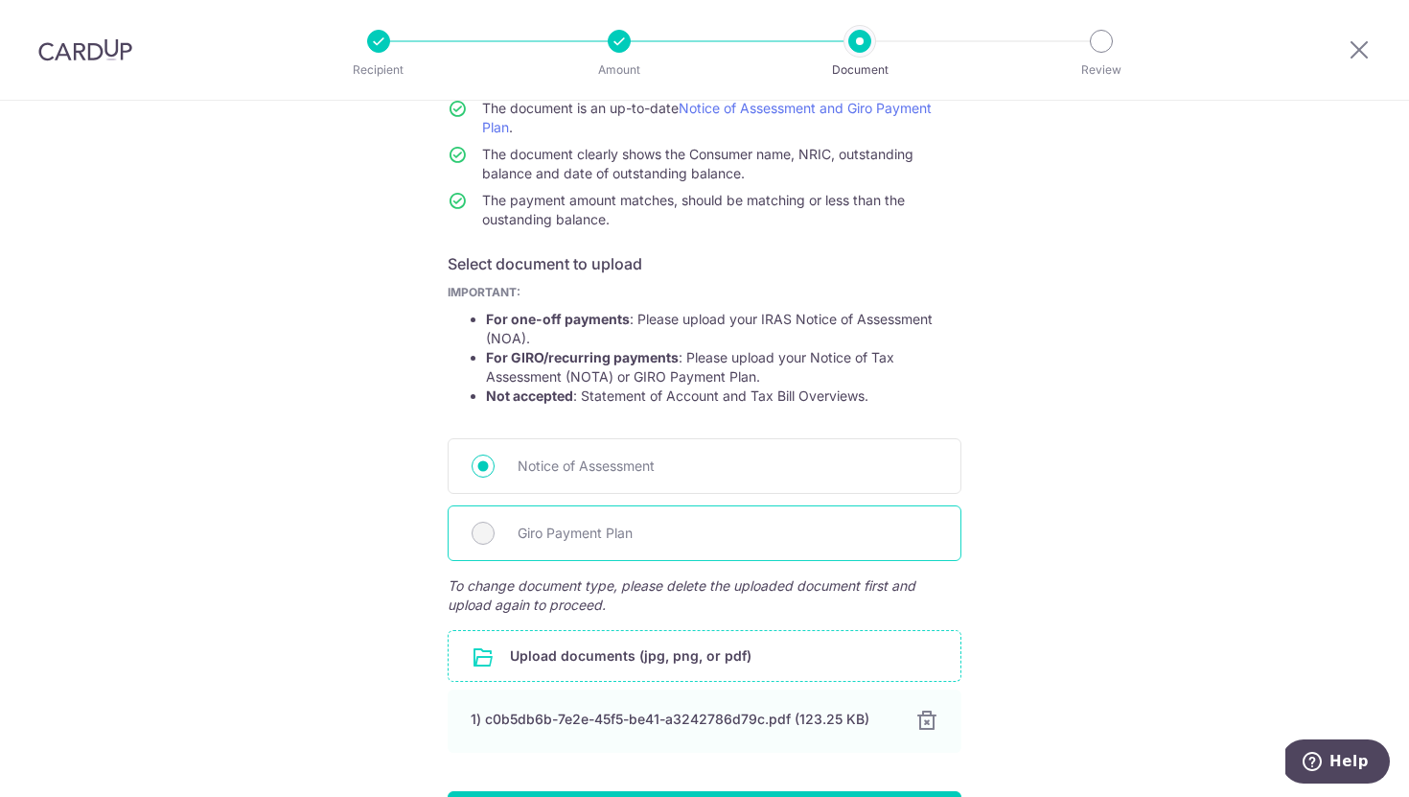
click at [535, 539] on span "Giro Payment Plan" at bounding box center [728, 532] width 420 height 23
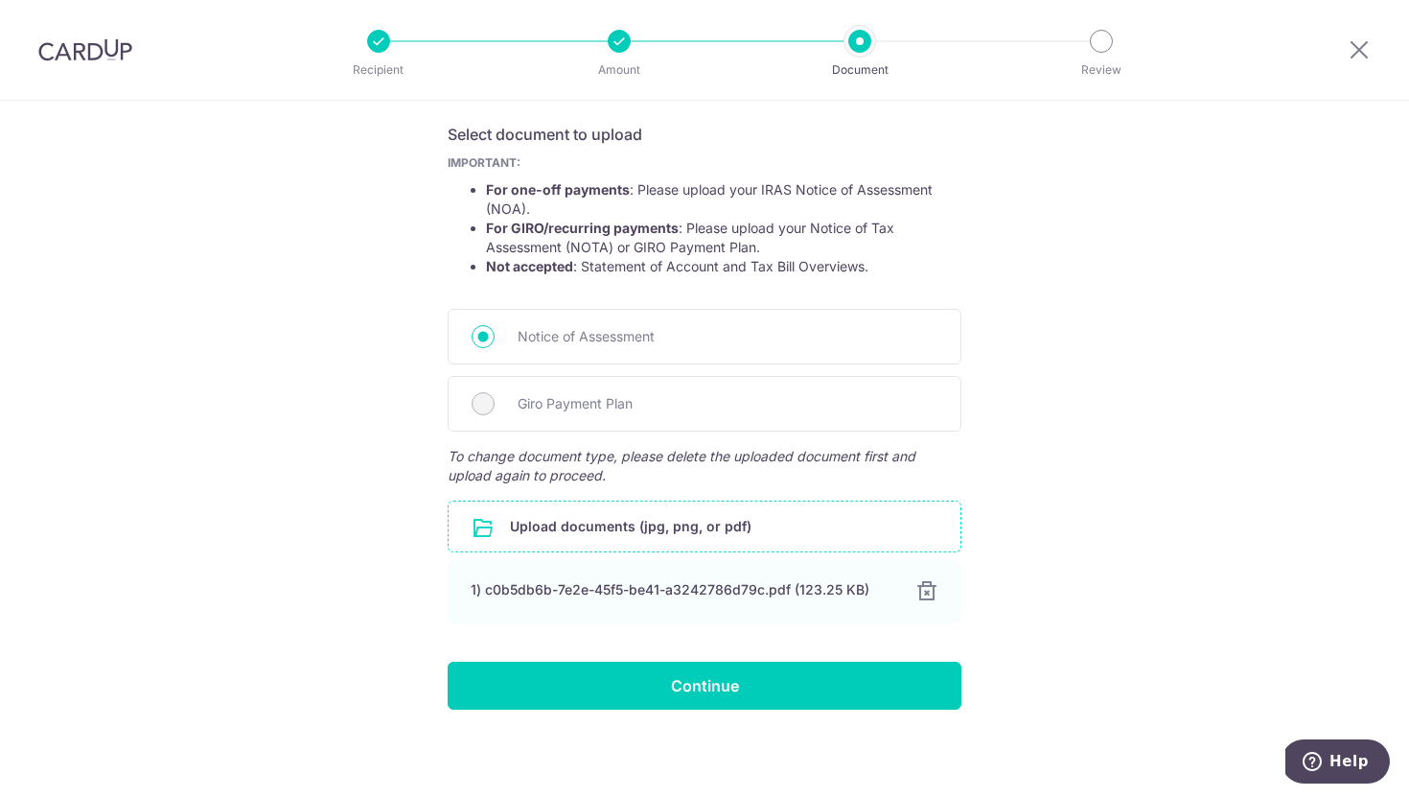
scroll to position [314, 0]
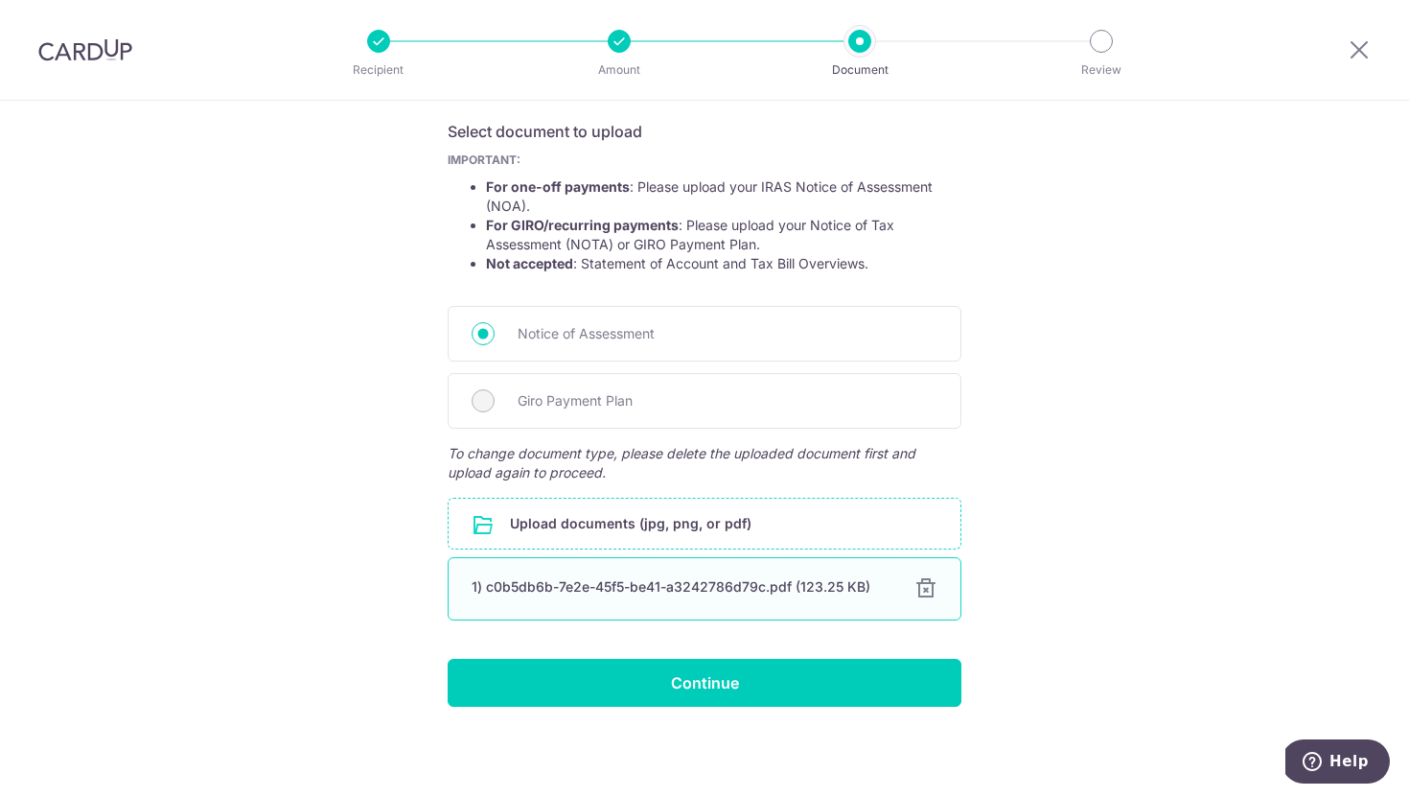
click at [930, 588] on div at bounding box center [925, 588] width 23 height 23
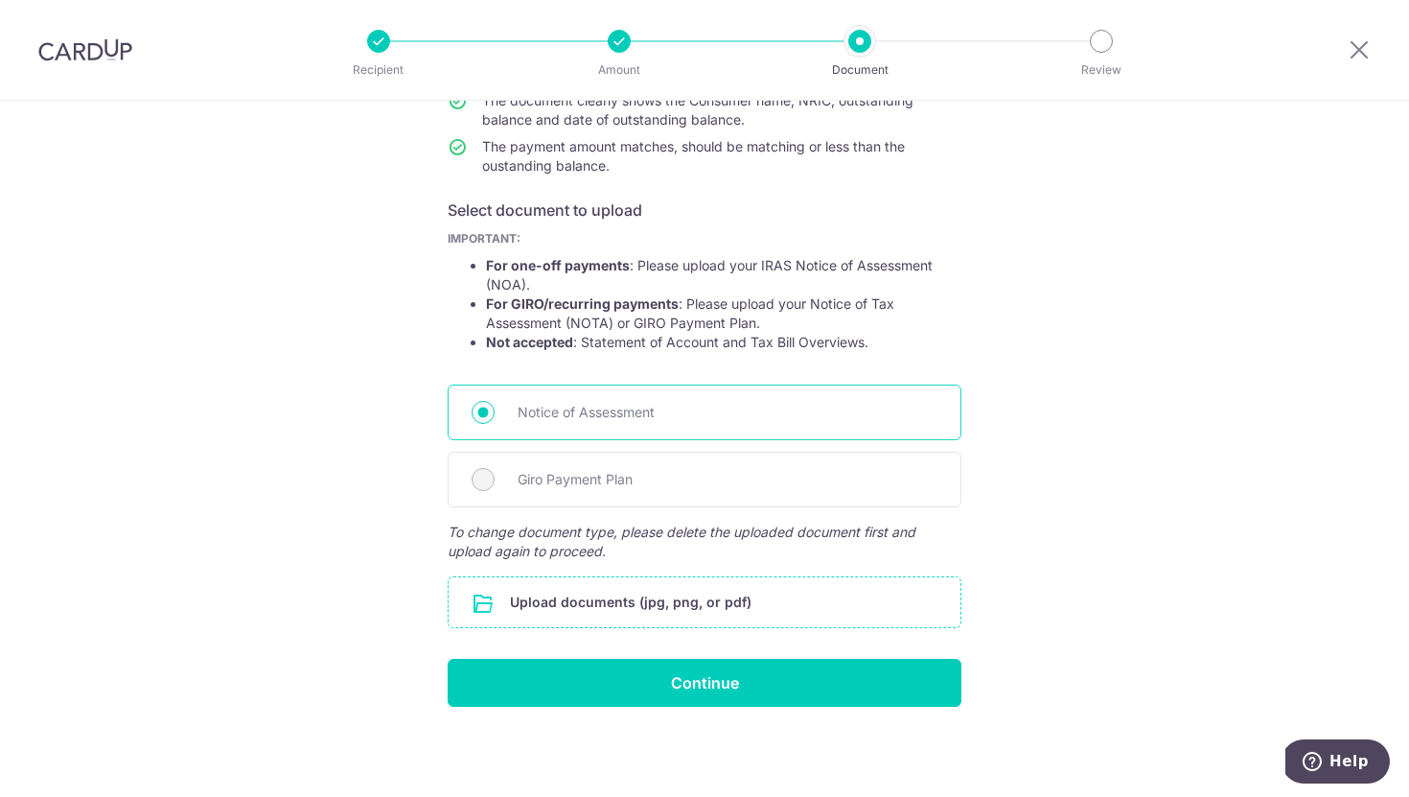
scroll to position [182, 0]
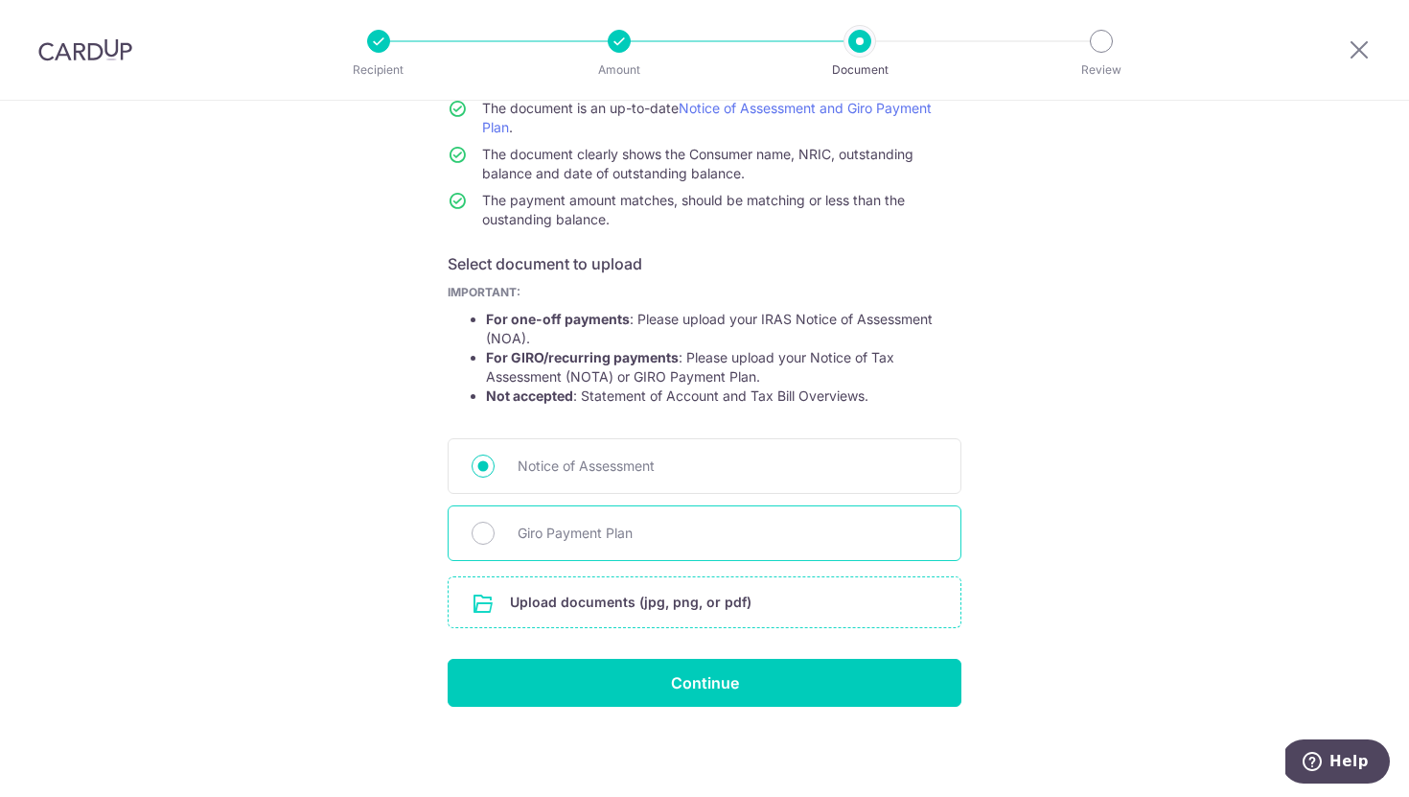
click at [593, 534] on span "Giro Payment Plan" at bounding box center [728, 532] width 420 height 23
click at [495, 534] on input "Giro Payment Plan" at bounding box center [483, 532] width 23 height 23
radio input "true"
click at [595, 601] on input "file" at bounding box center [705, 602] width 512 height 50
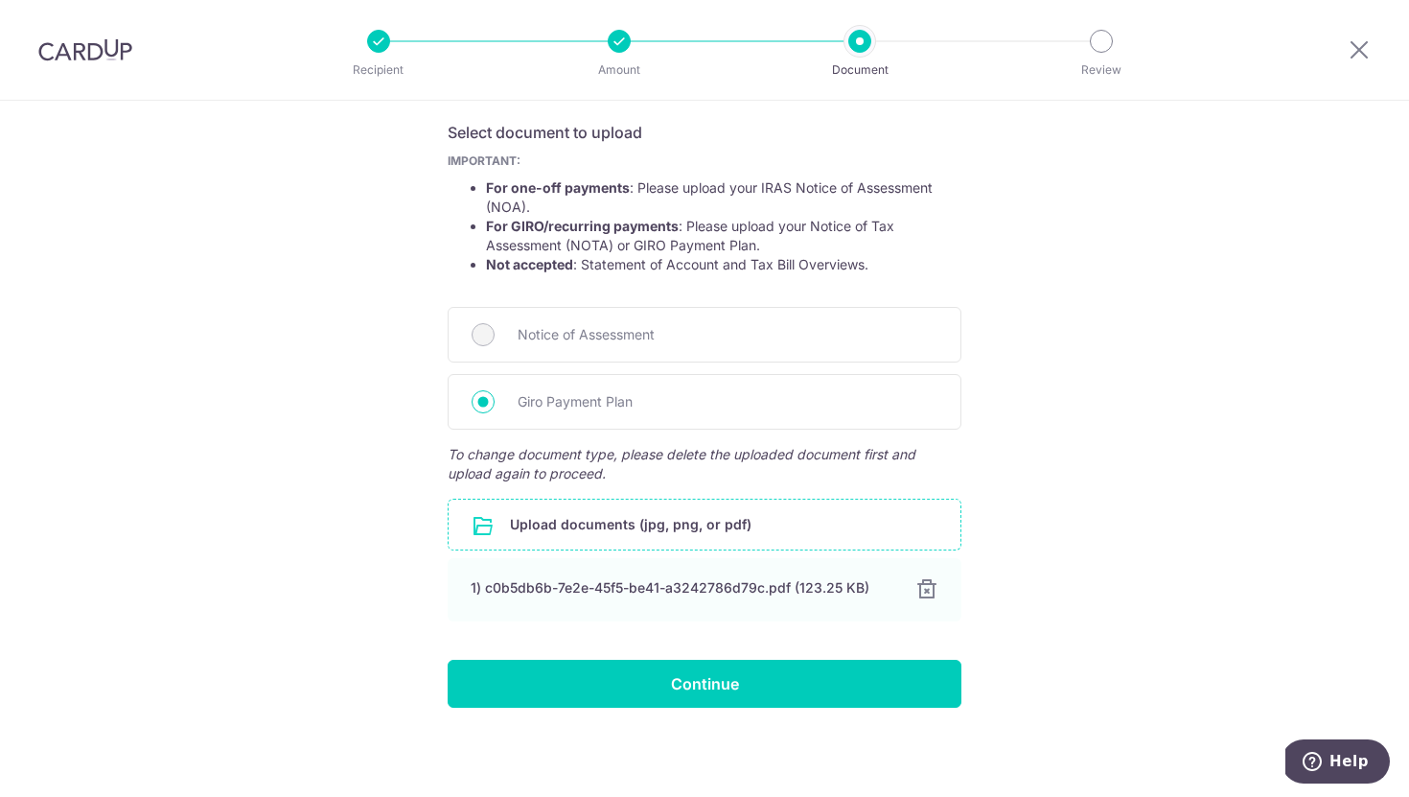
scroll to position [314, 0]
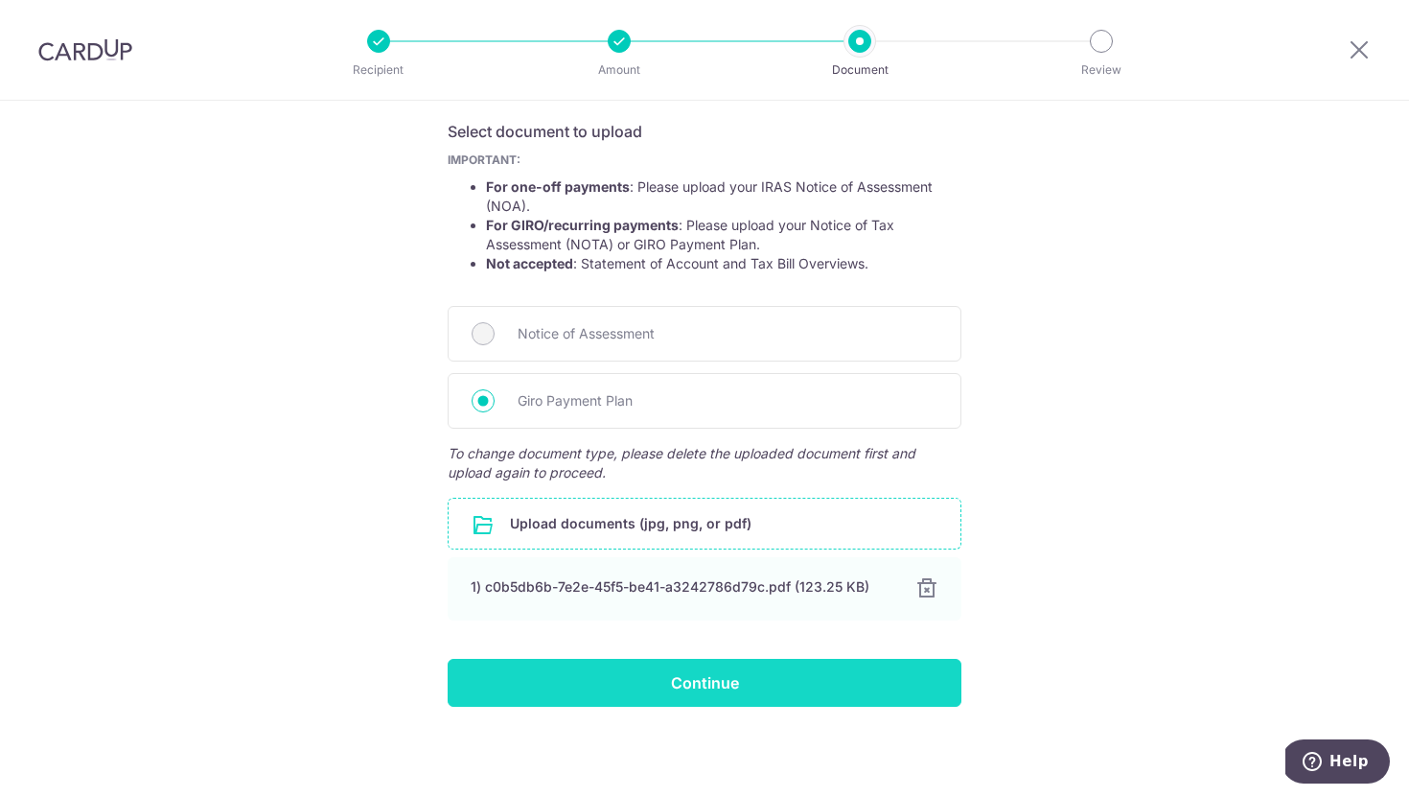
click at [756, 685] on input "Continue" at bounding box center [705, 683] width 514 height 48
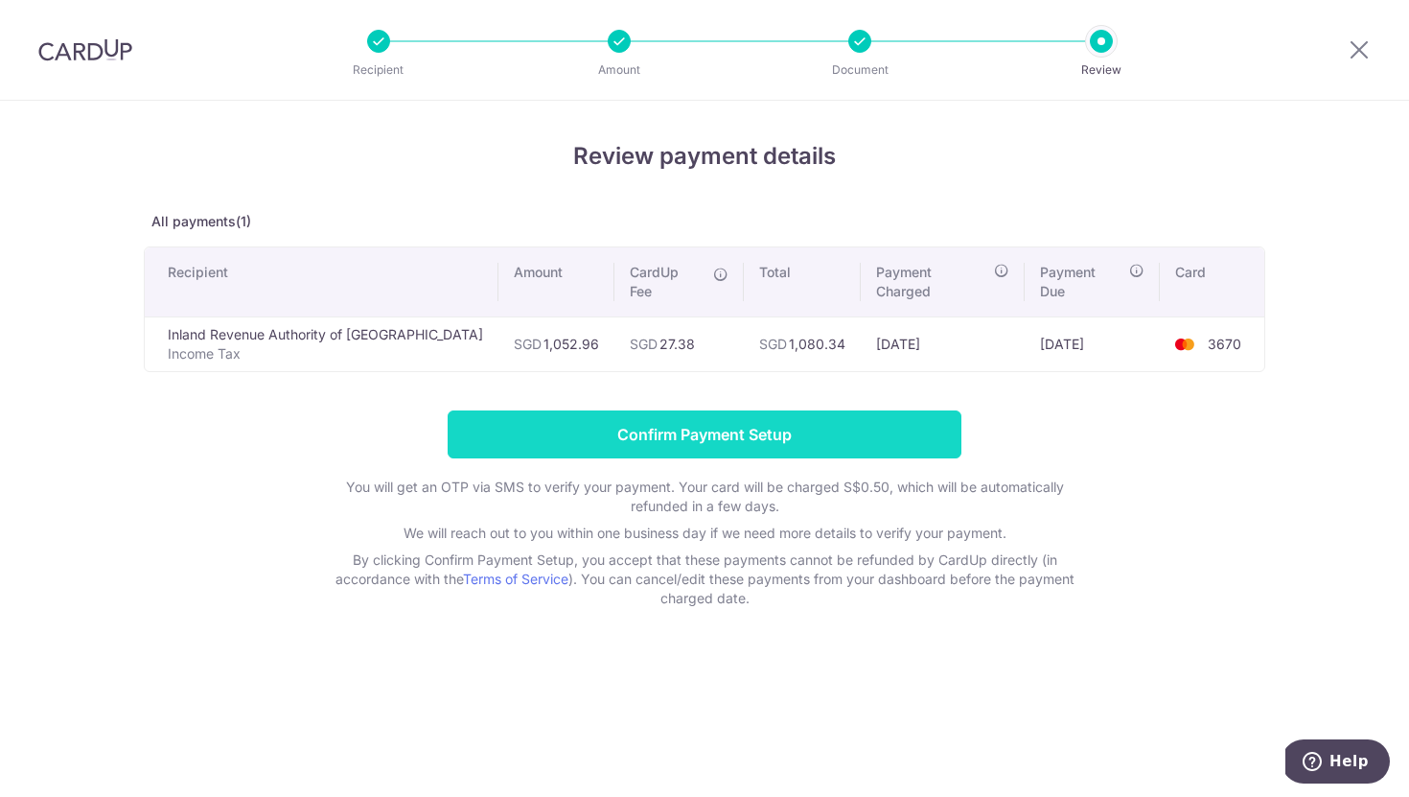
click at [778, 419] on input "Confirm Payment Setup" at bounding box center [705, 434] width 514 height 48
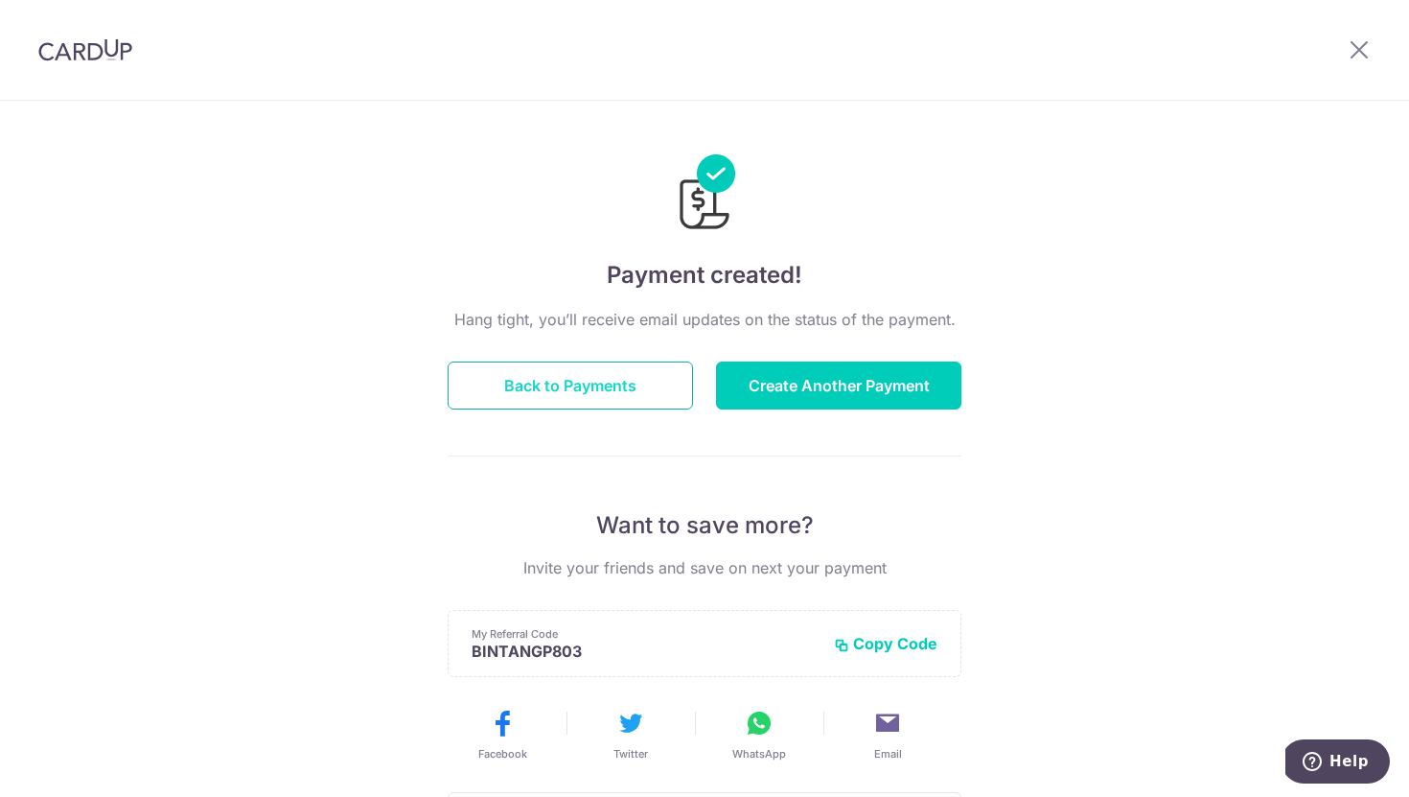
click at [631, 371] on button "Back to Payments" at bounding box center [570, 385] width 245 height 48
